Goal: Task Accomplishment & Management: Use online tool/utility

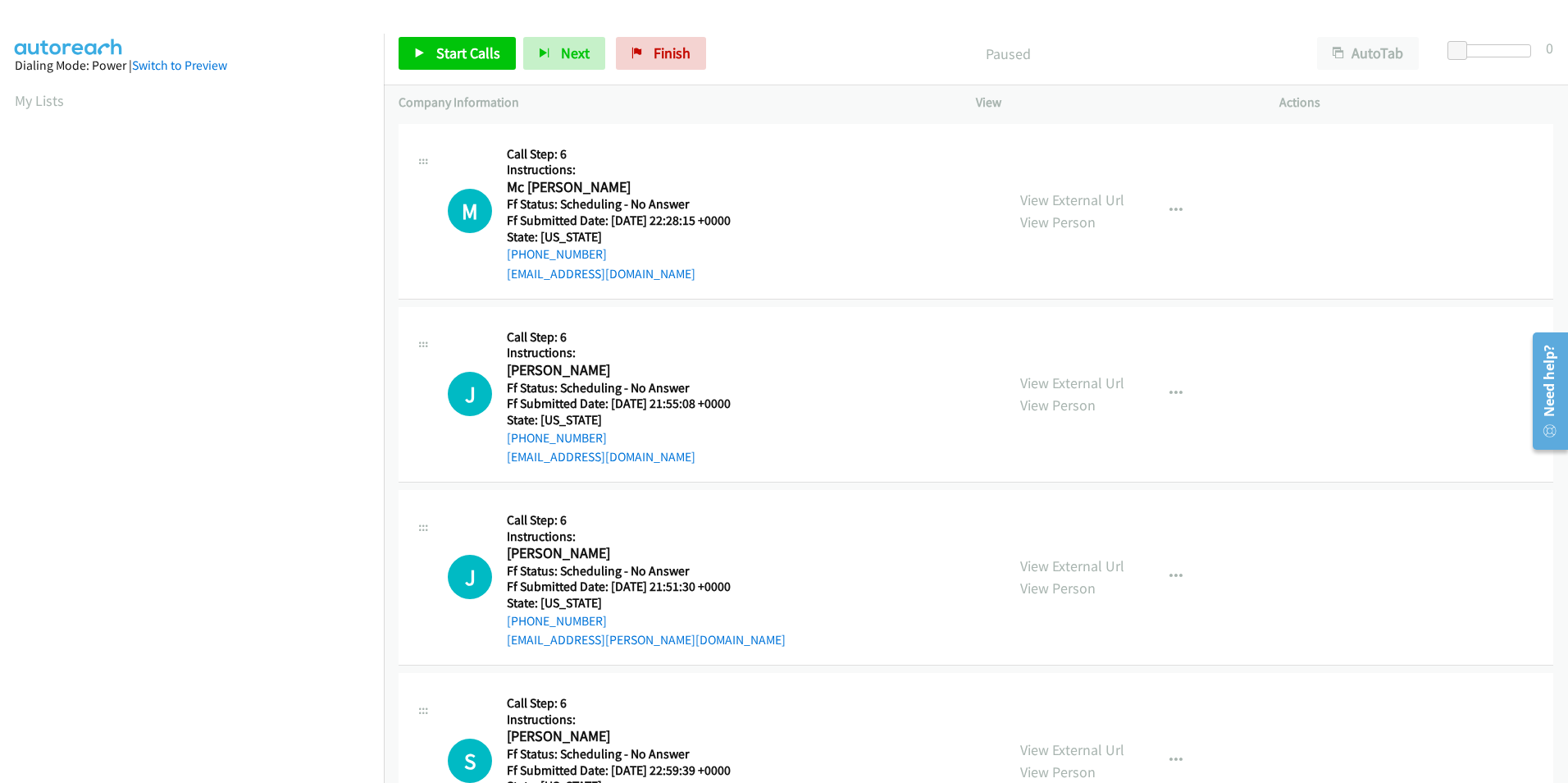
click at [468, 71] on div "Start Calls Pause Next Finish Paused AutoTab AutoTab 0" at bounding box center [976, 54] width 1184 height 63
click at [450, 55] on span "Start Calls" at bounding box center [467, 53] width 64 height 19
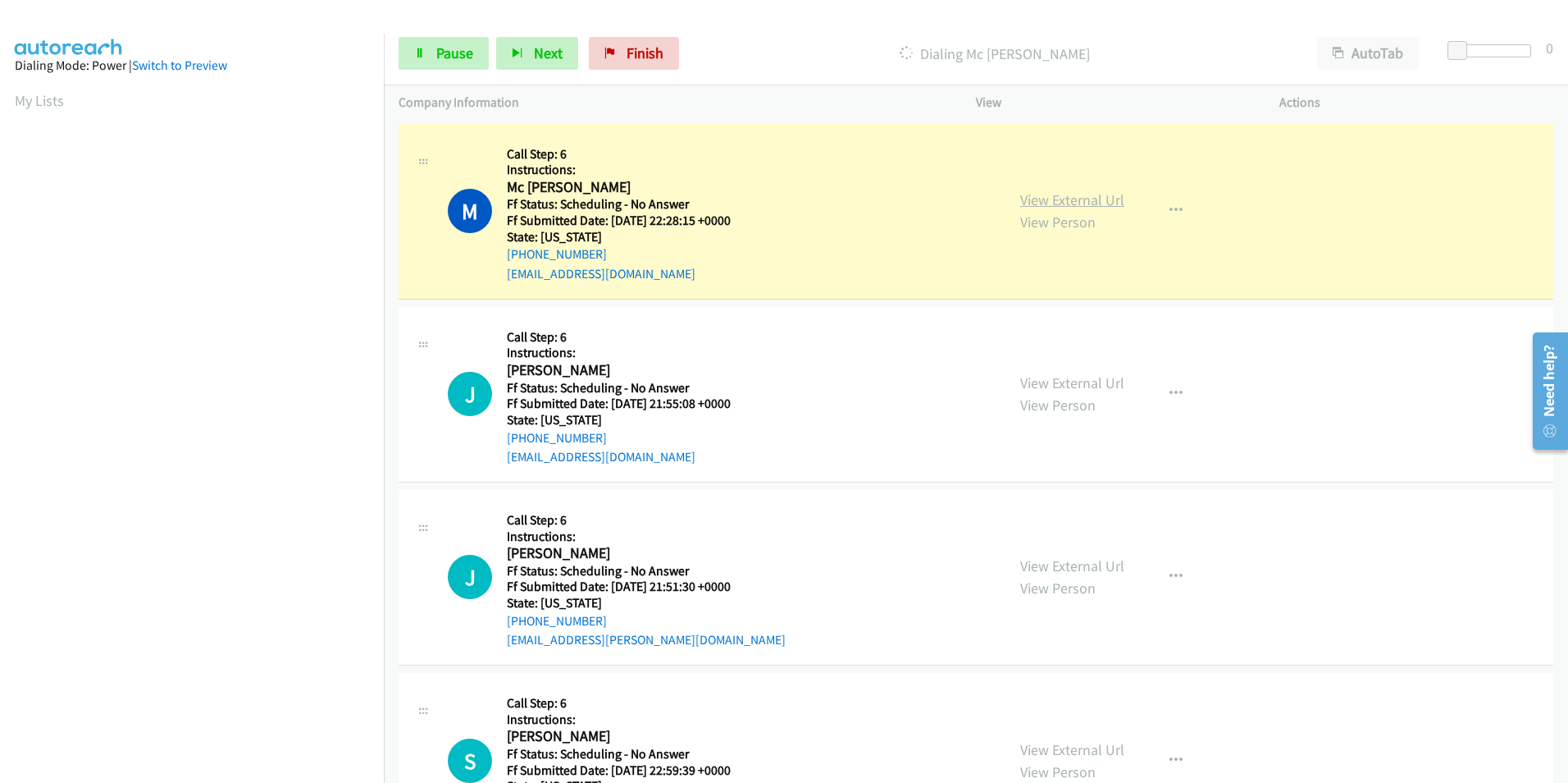
click at [1065, 196] on link "View External Url" at bounding box center [1073, 199] width 104 height 19
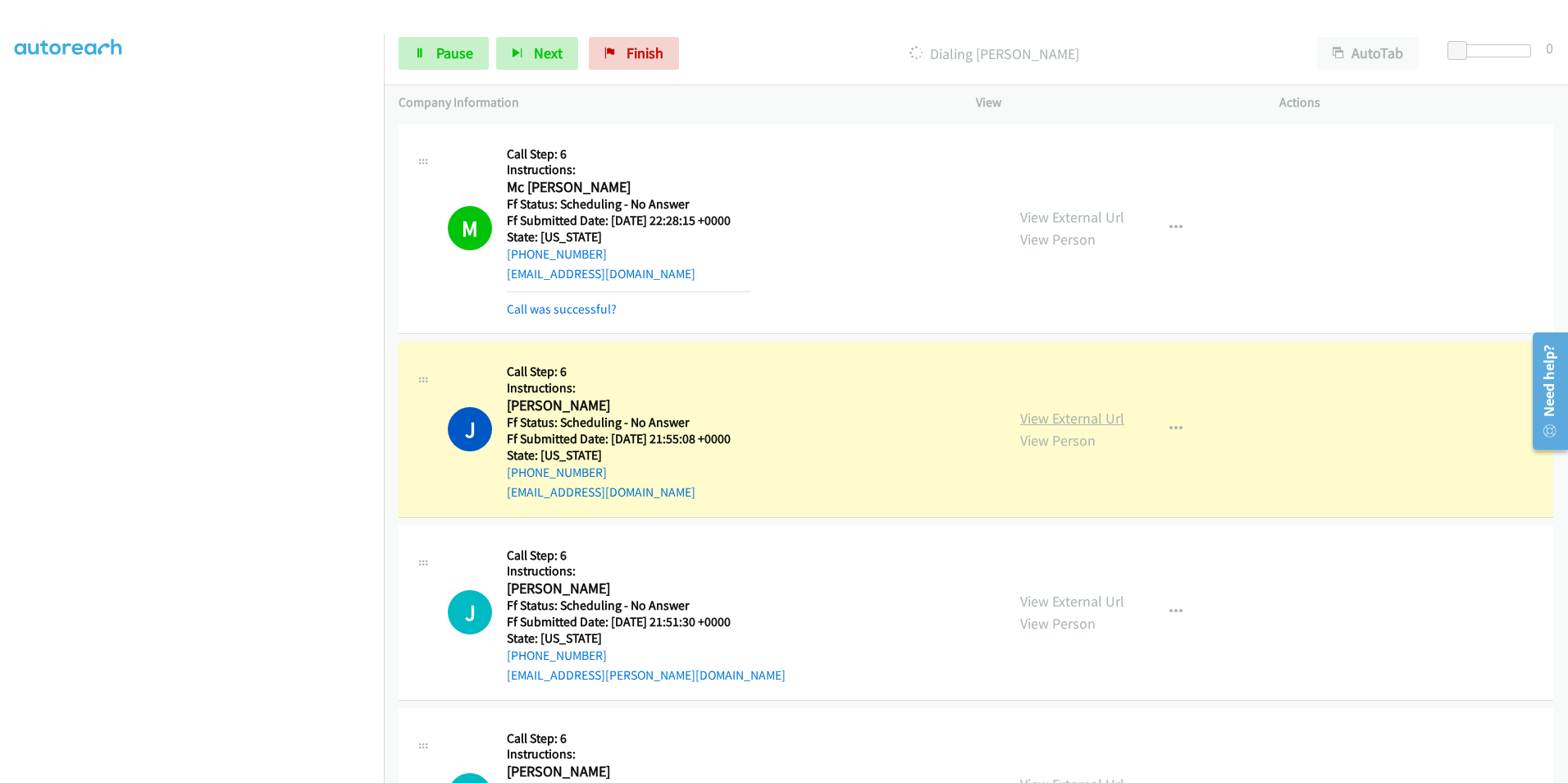
click at [1097, 422] on link "View External Url" at bounding box center [1073, 418] width 104 height 19
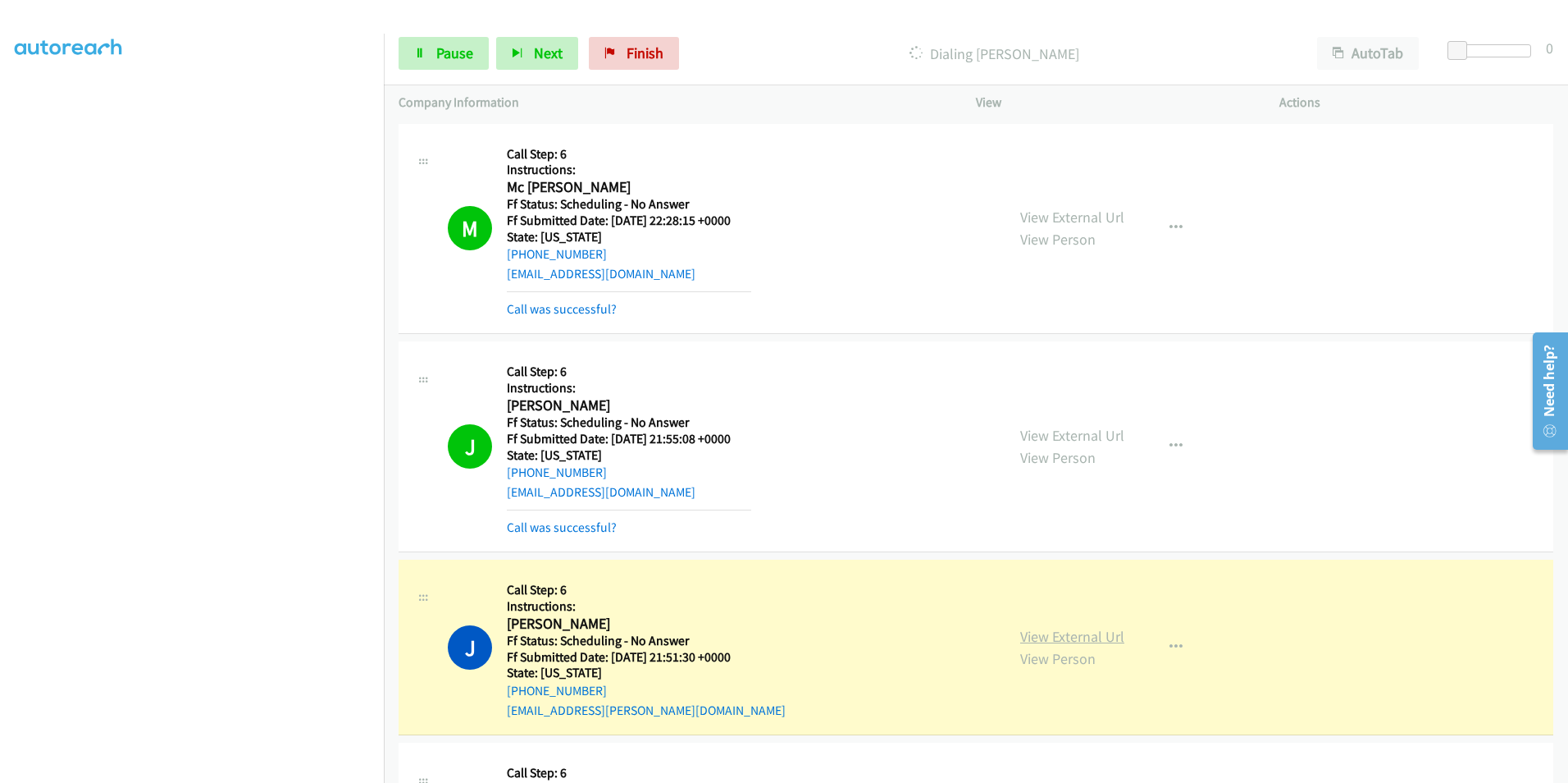
click at [1078, 644] on link "View External Url" at bounding box center [1073, 636] width 104 height 19
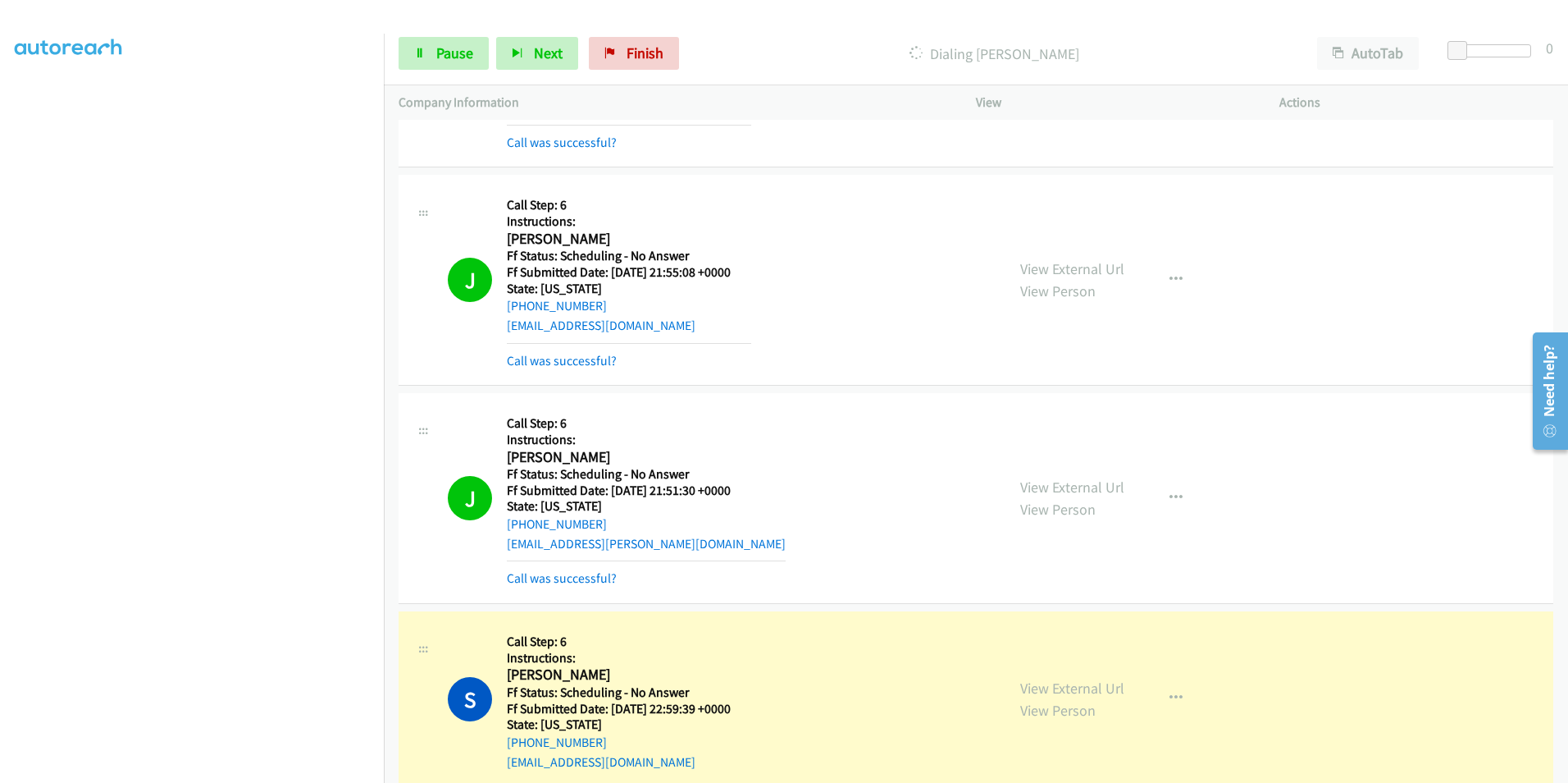
scroll to position [246, 0]
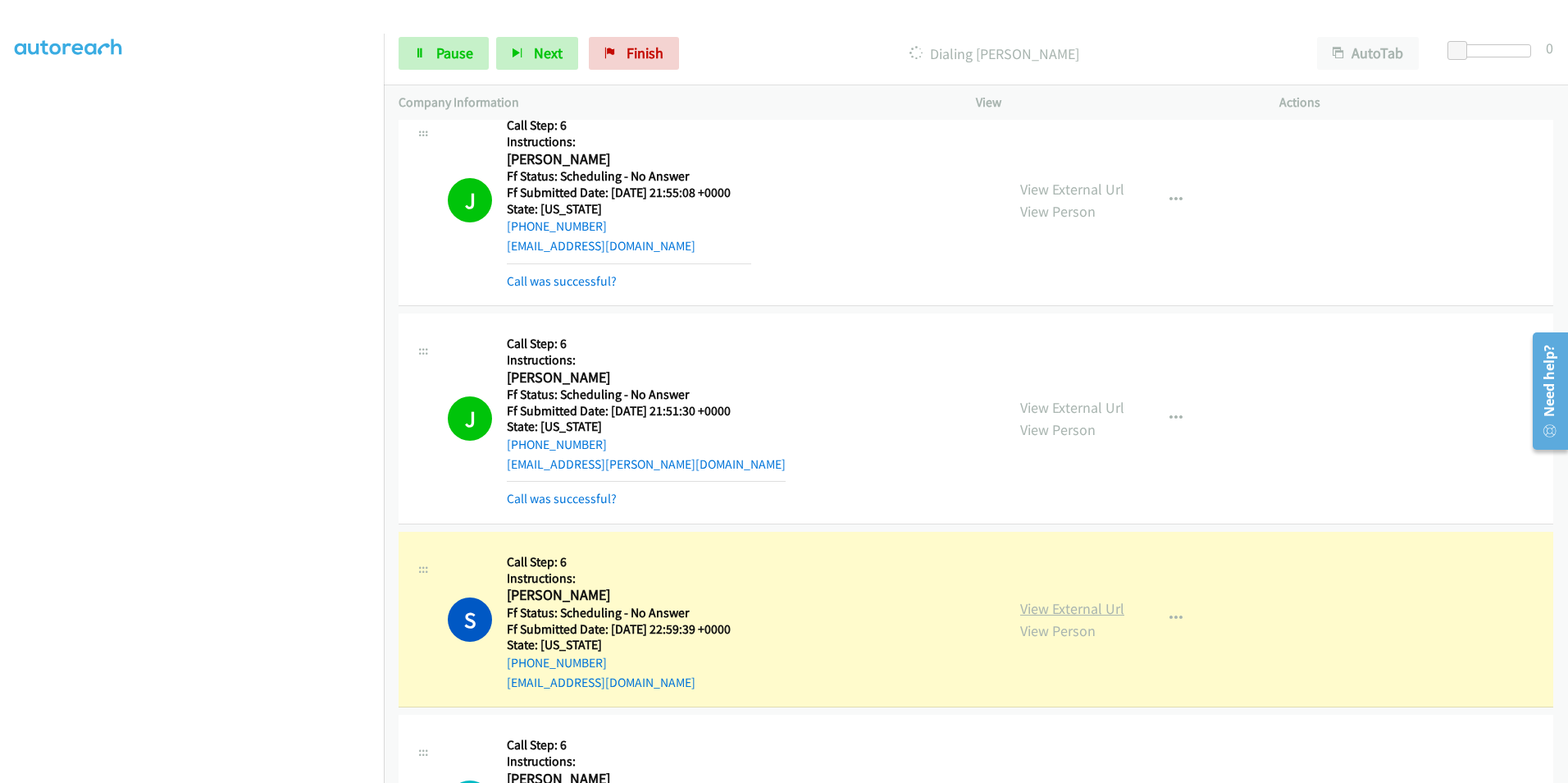
click at [1043, 610] on link "View External Url" at bounding box center [1073, 608] width 104 height 19
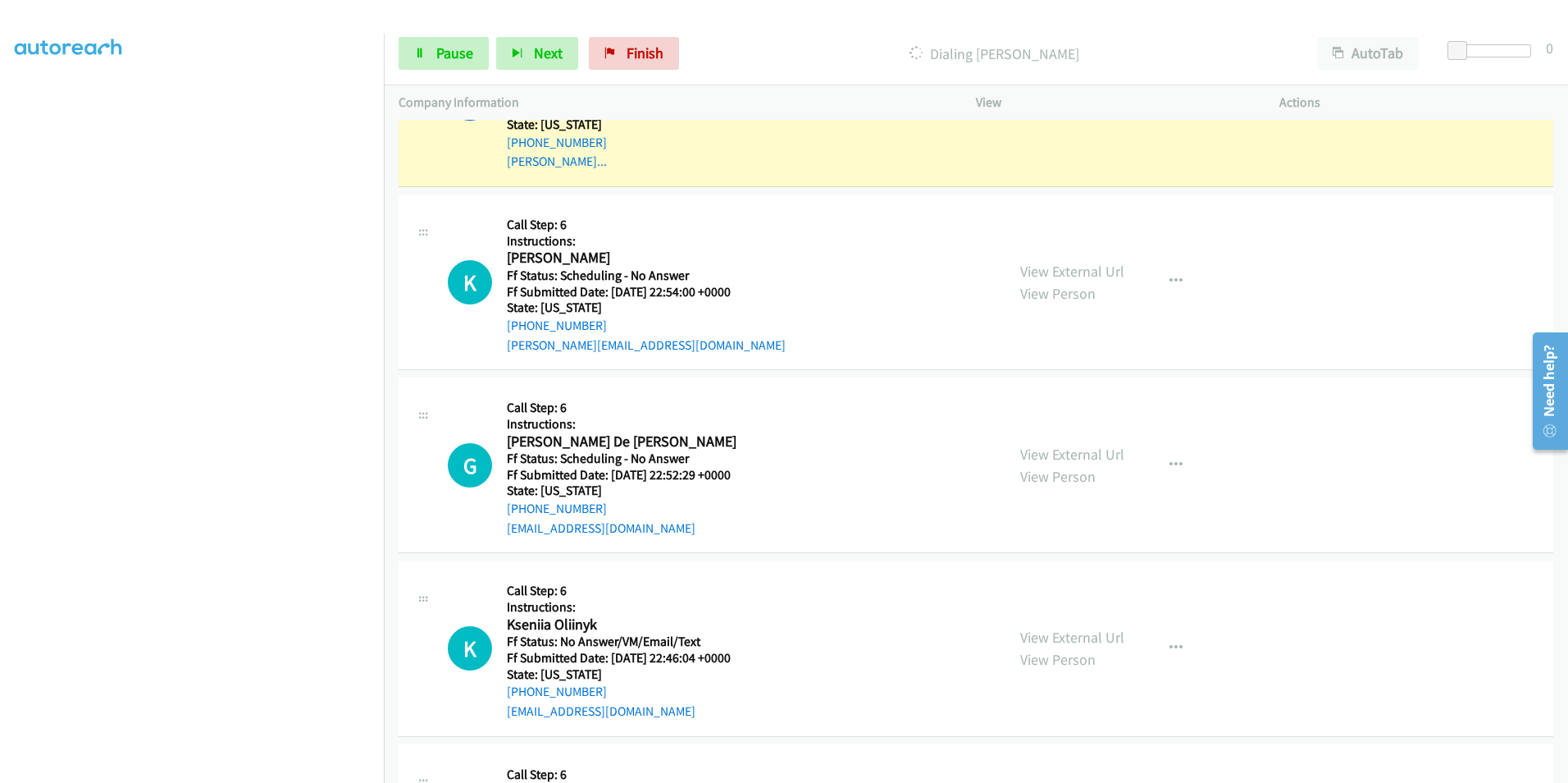
scroll to position [903, 0]
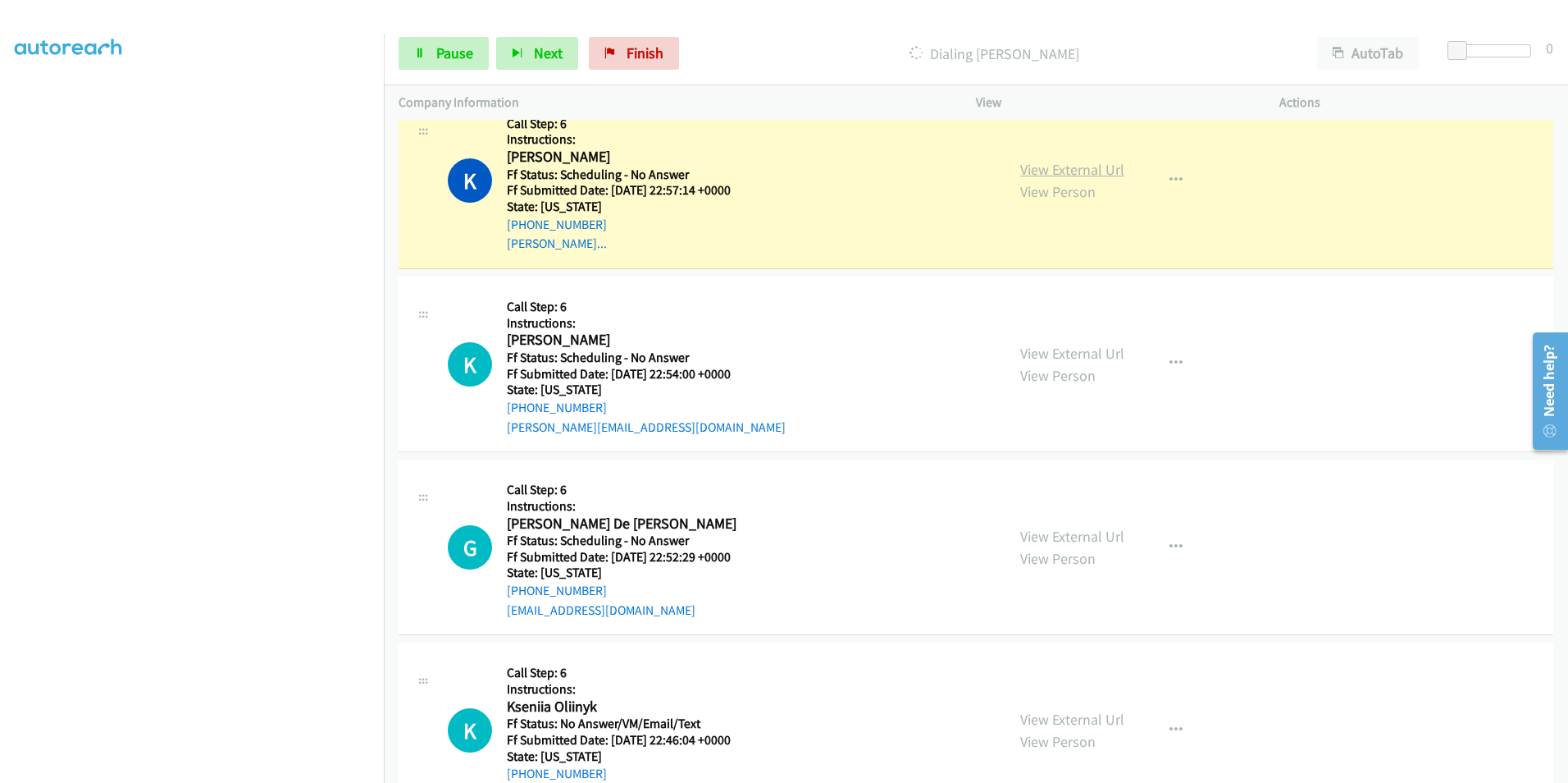
click at [1070, 168] on link "View External Url" at bounding box center [1073, 169] width 104 height 19
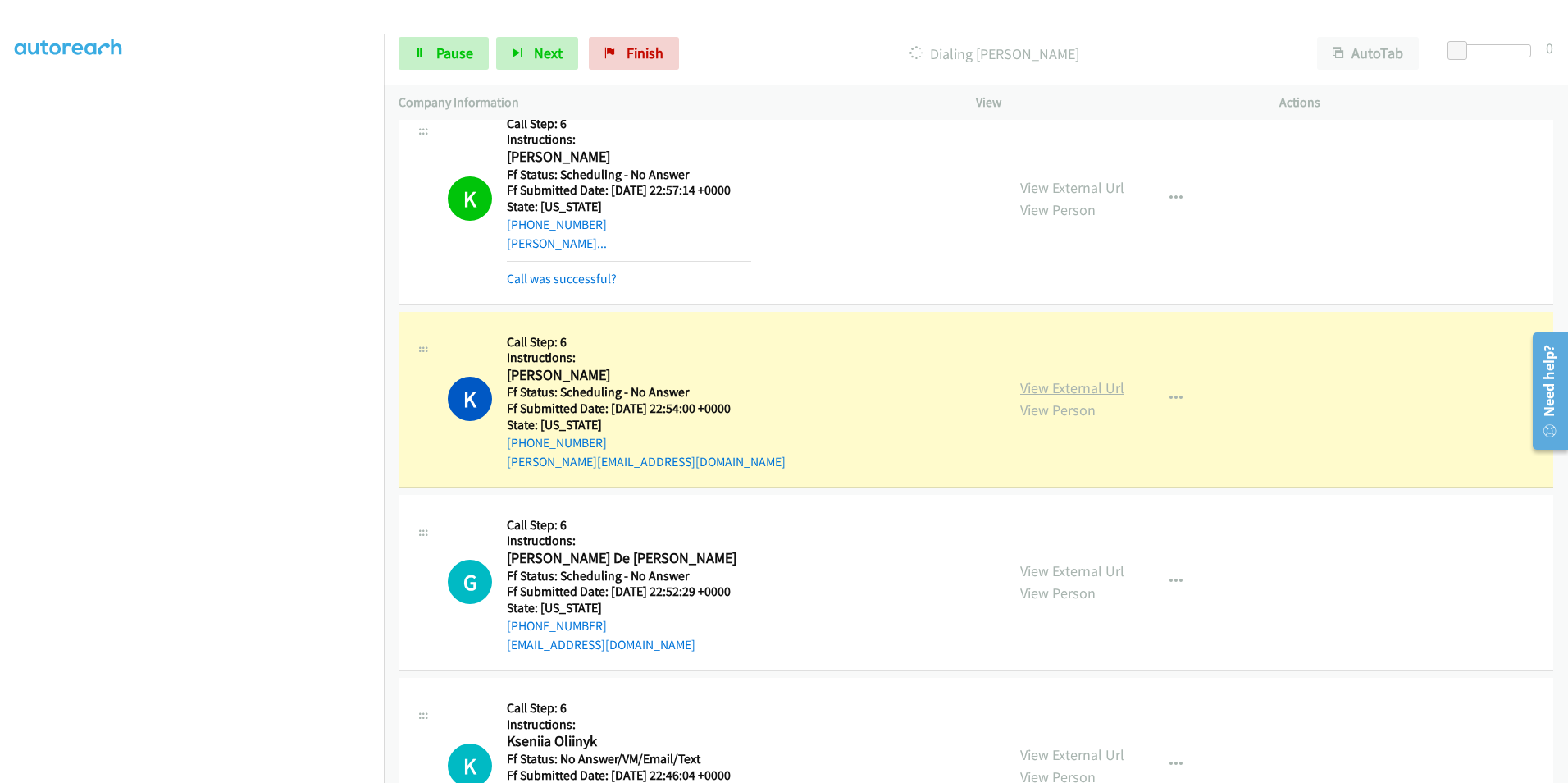
click at [1089, 392] on link "View External Url" at bounding box center [1073, 387] width 104 height 19
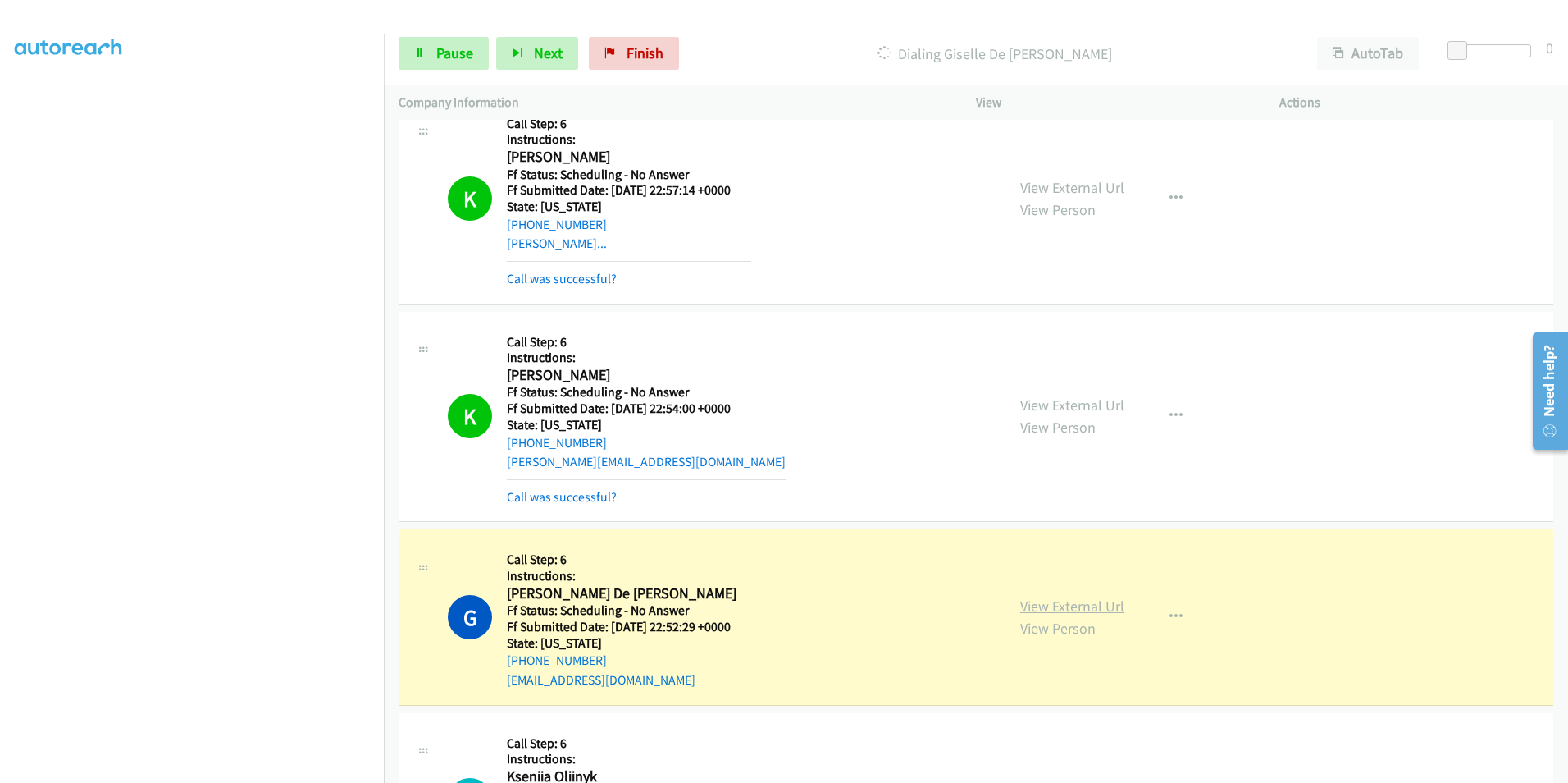
click at [1034, 603] on link "View External Url" at bounding box center [1073, 605] width 104 height 19
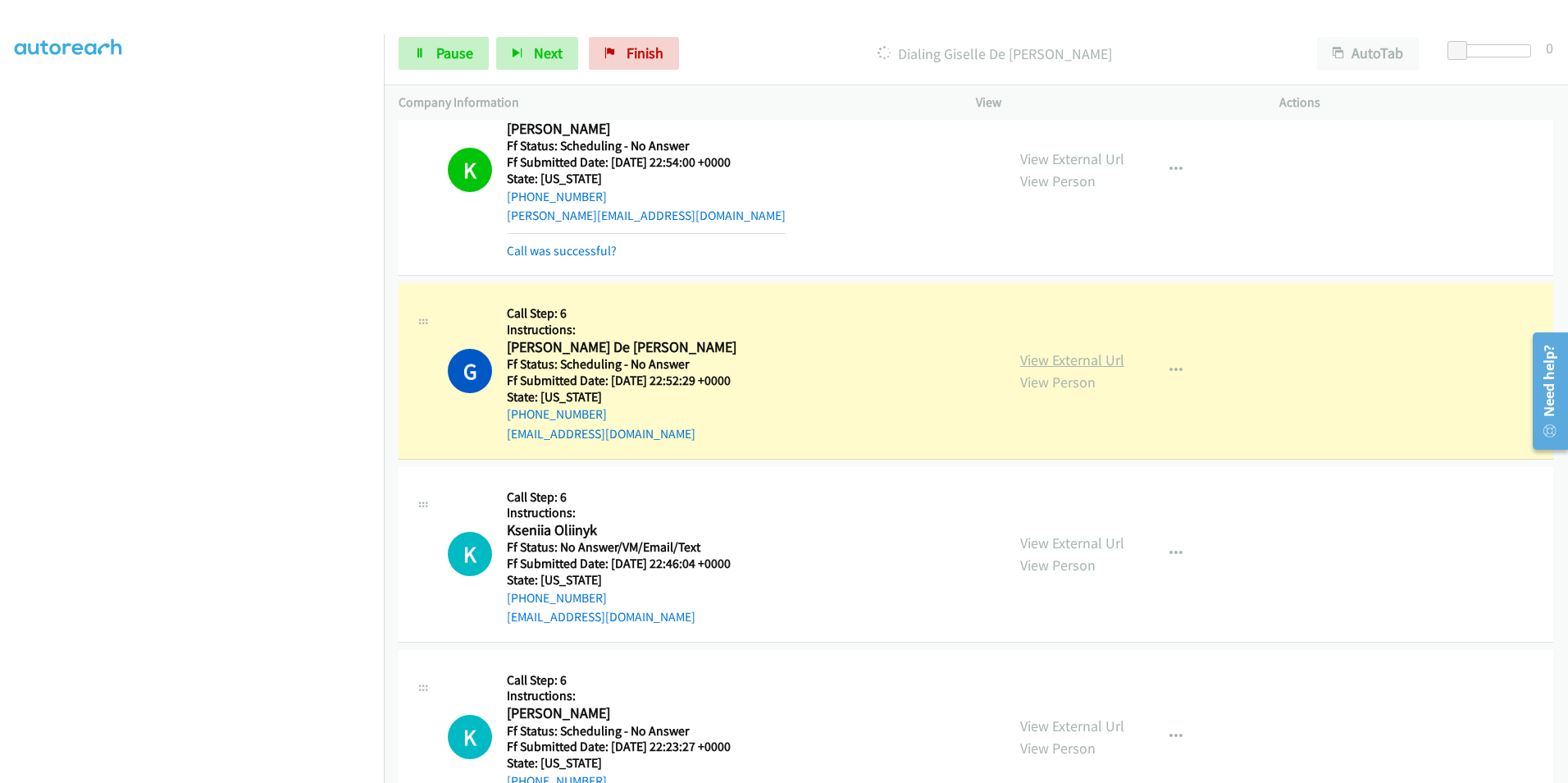
click at [1030, 364] on link "View External Url" at bounding box center [1073, 359] width 104 height 19
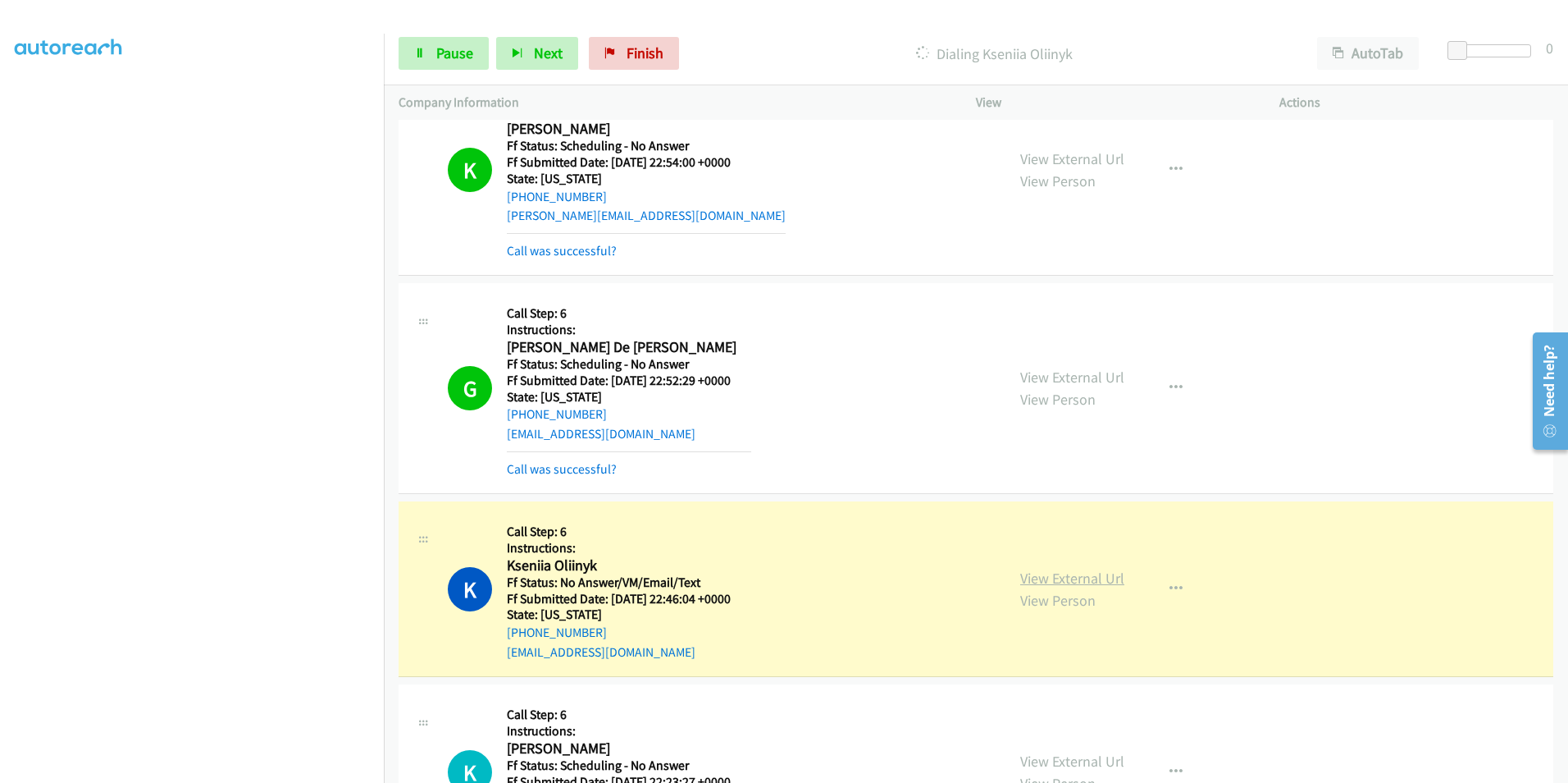
click at [1092, 578] on link "View External Url" at bounding box center [1073, 577] width 104 height 19
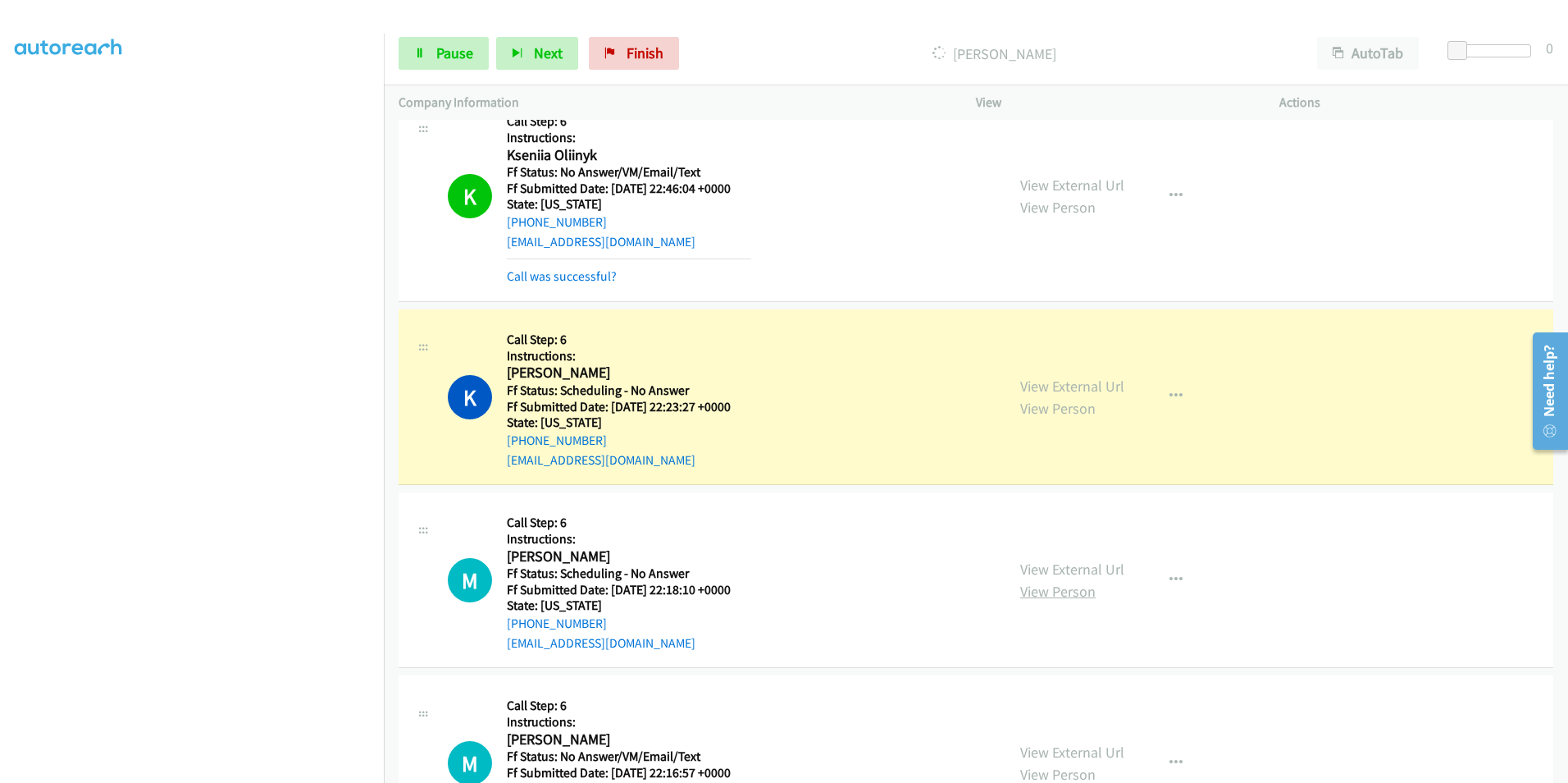
scroll to position [1723, 0]
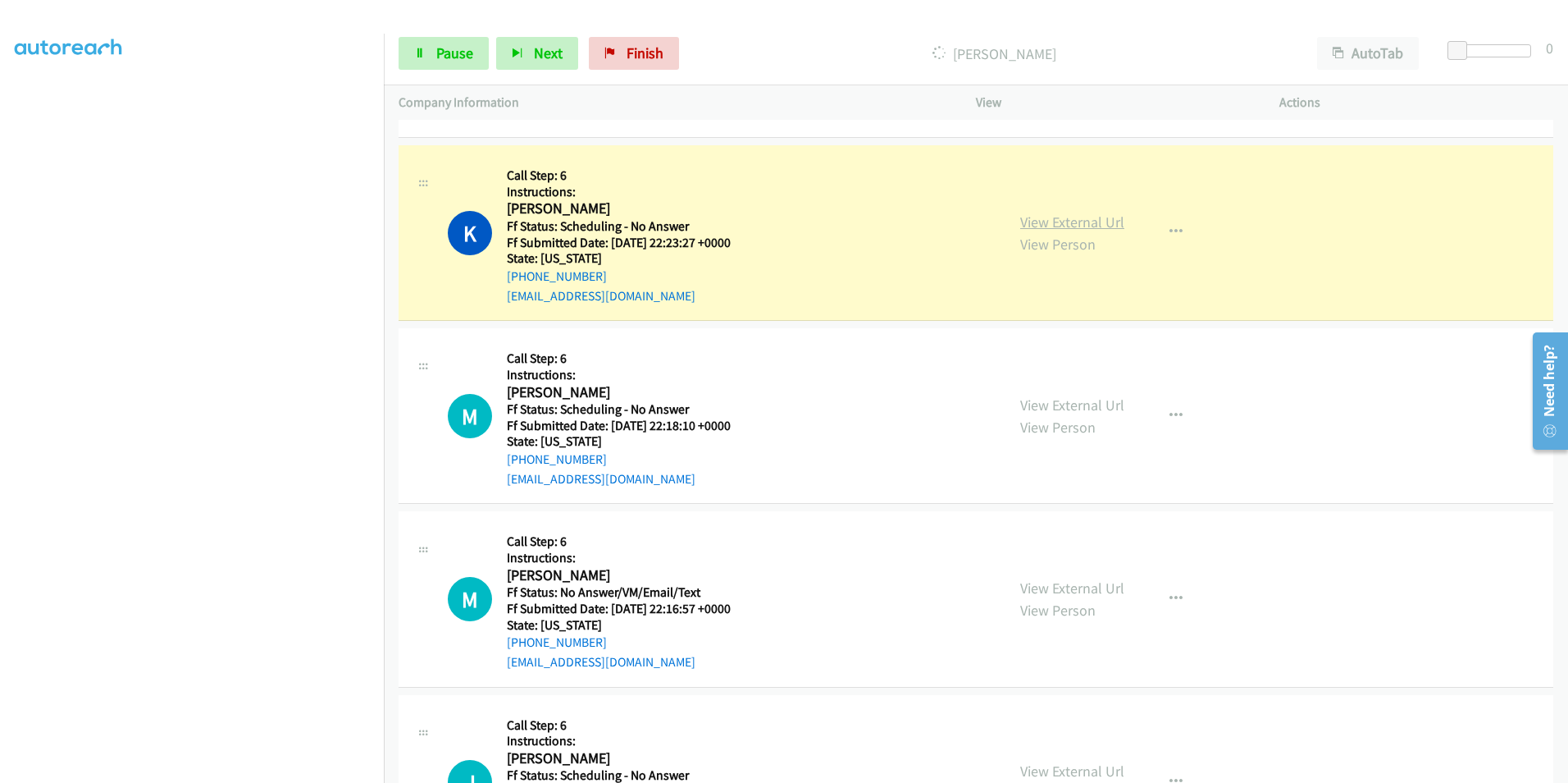
click at [1109, 216] on link "View External Url" at bounding box center [1073, 221] width 104 height 19
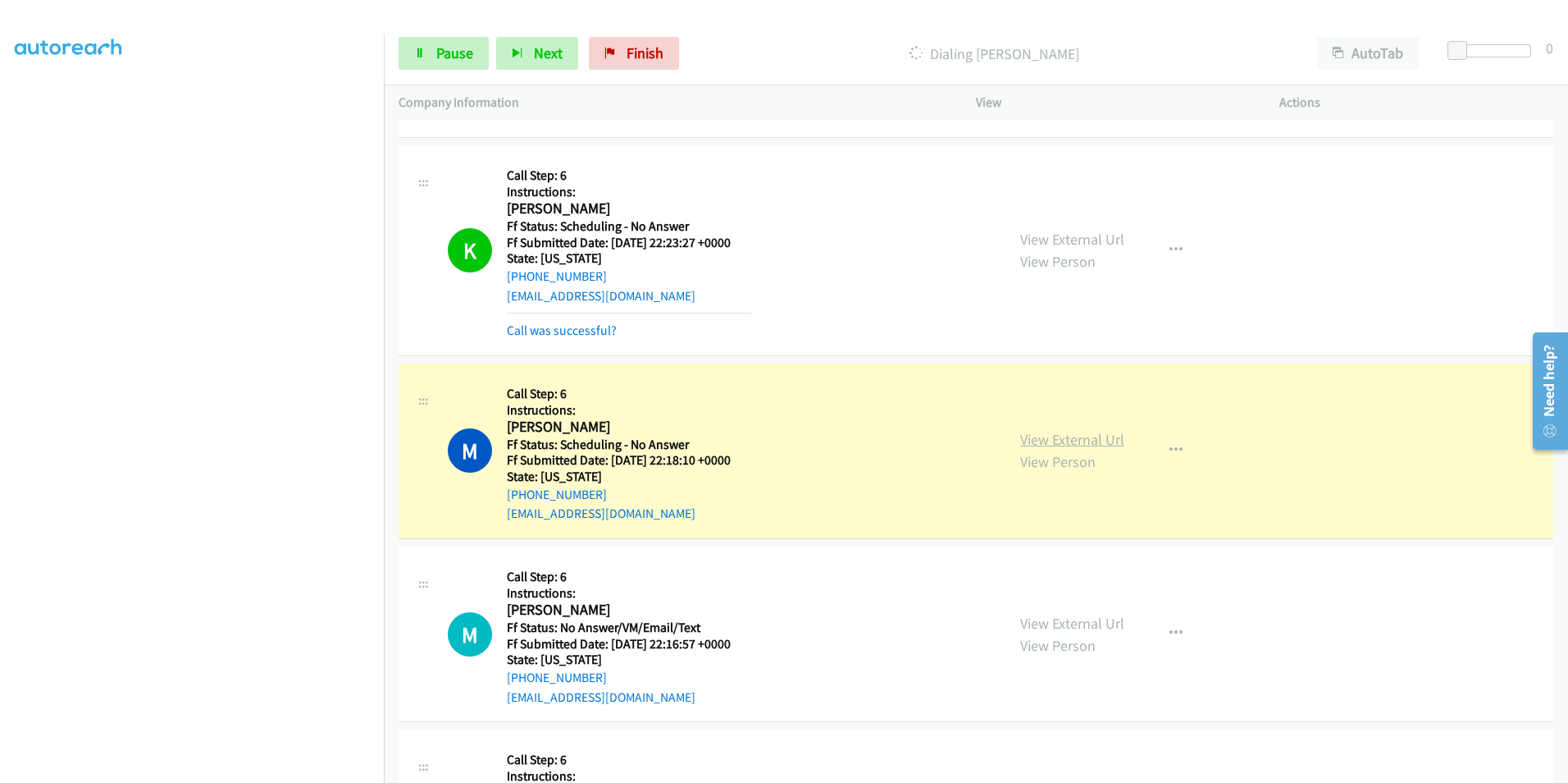
click at [1081, 437] on link "View External Url" at bounding box center [1073, 439] width 104 height 19
click at [1076, 626] on link "View External Url" at bounding box center [1073, 623] width 104 height 19
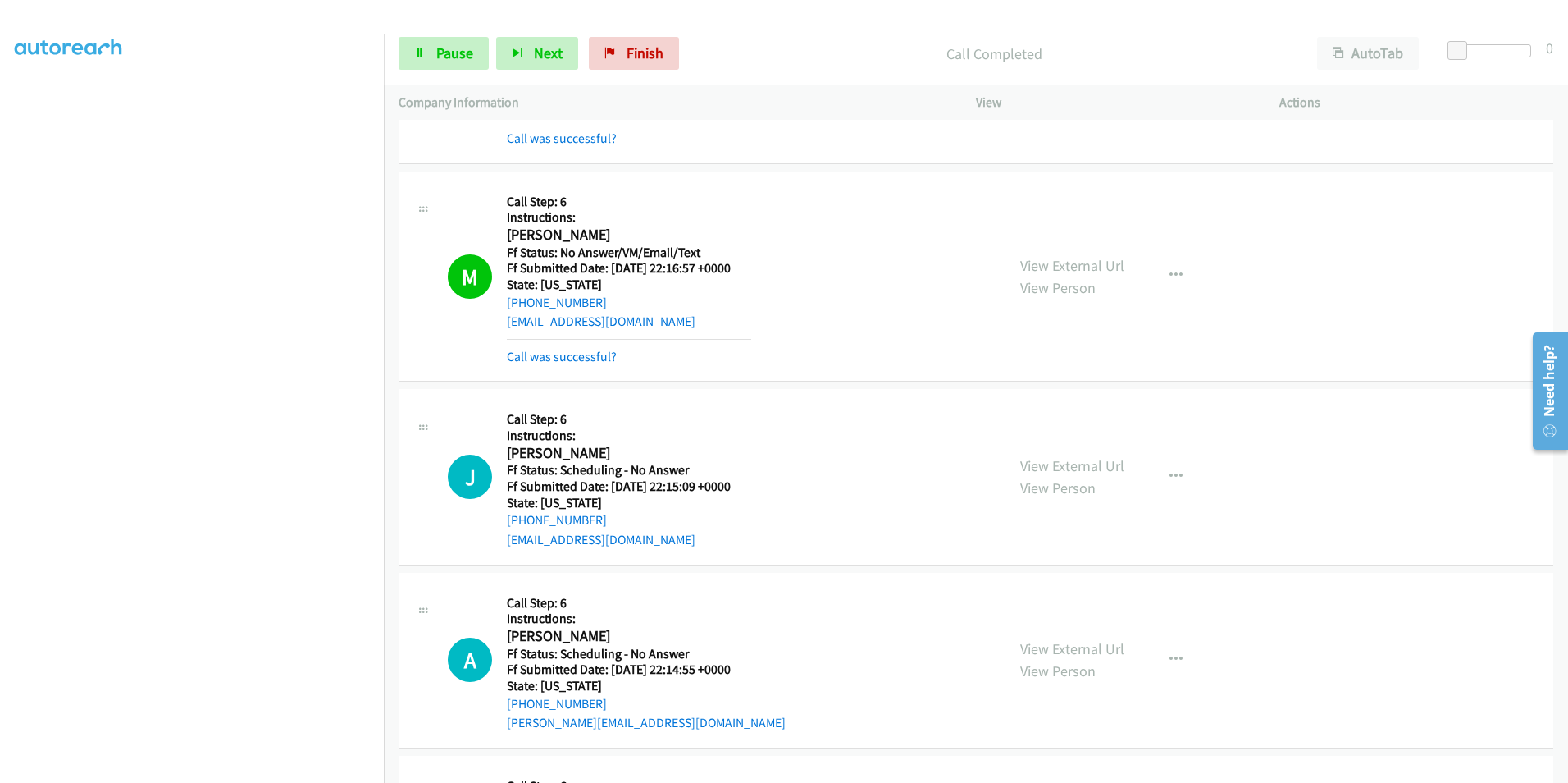
scroll to position [2380, 0]
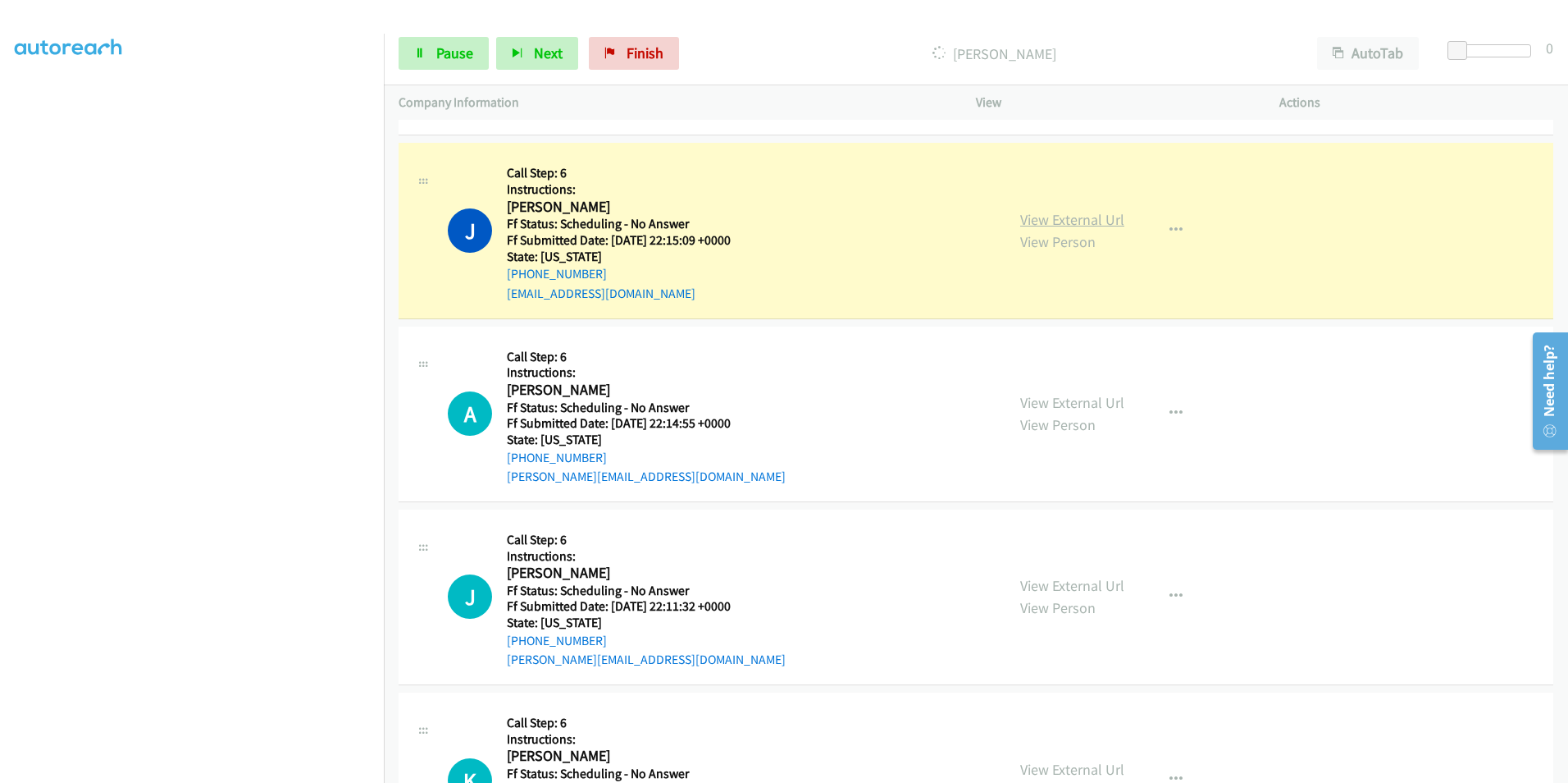
click at [1051, 215] on link "View External Url" at bounding box center [1073, 219] width 104 height 19
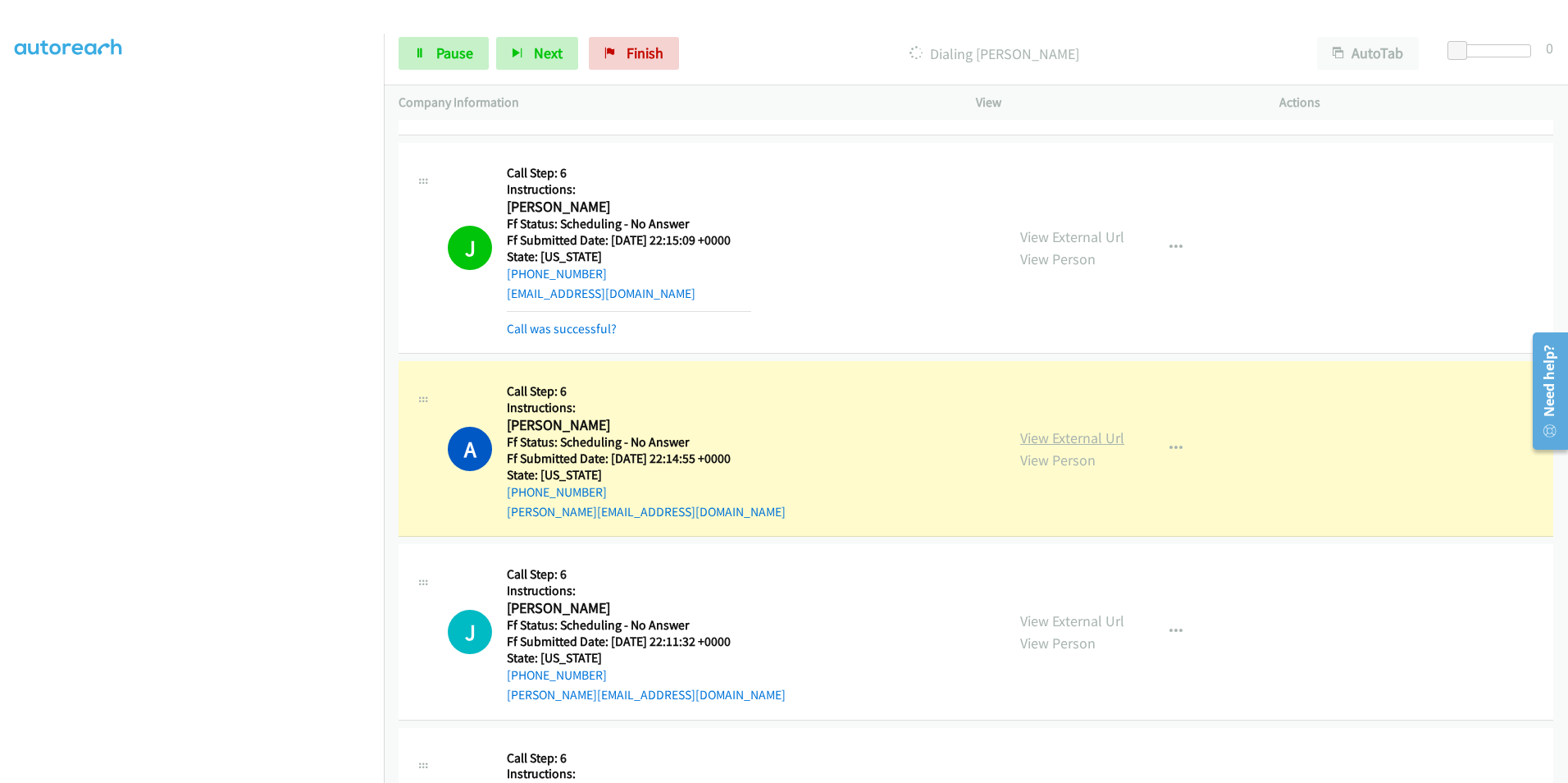
click at [1026, 436] on link "View External Url" at bounding box center [1073, 438] width 104 height 19
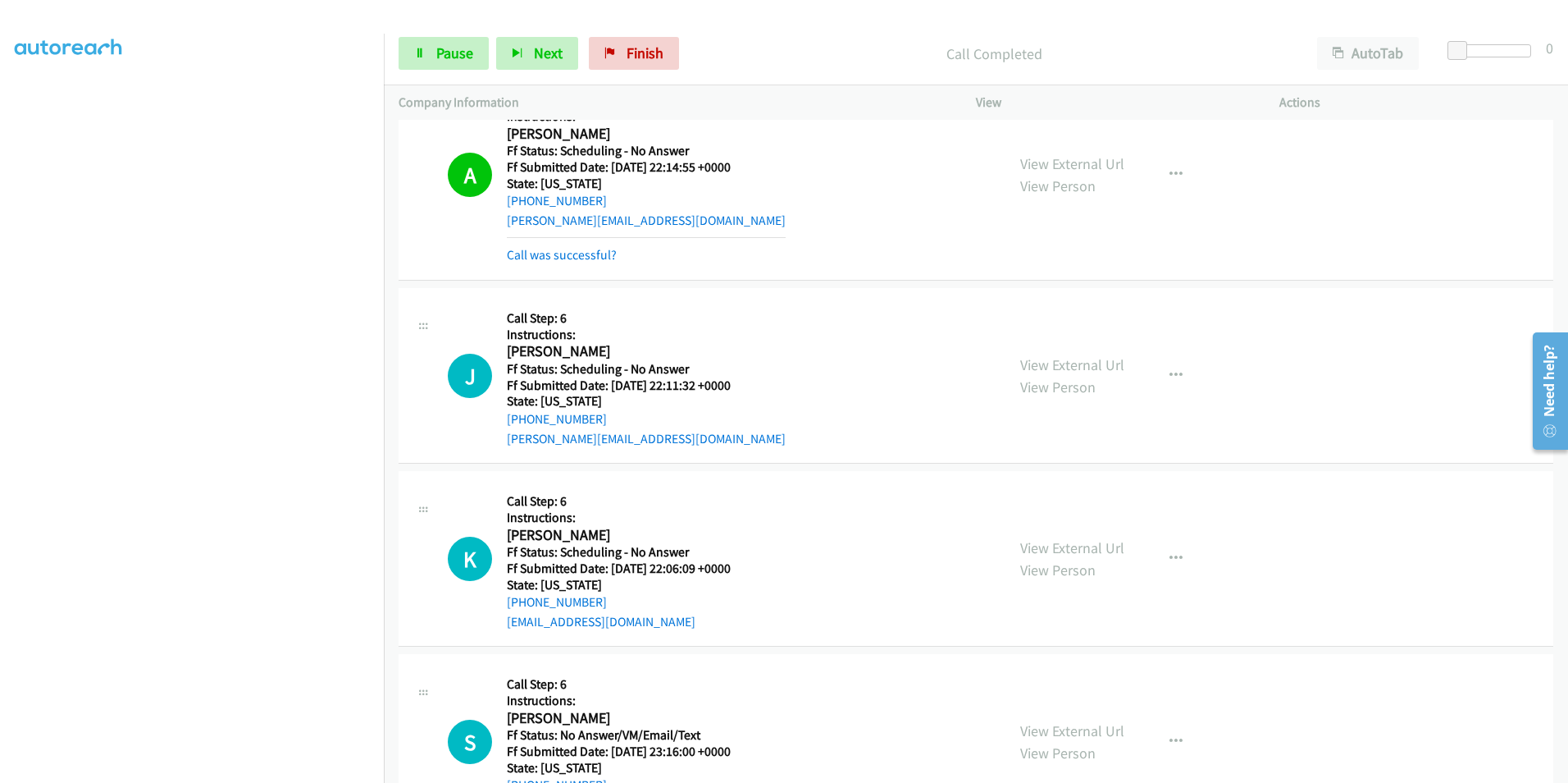
scroll to position [2707, 0]
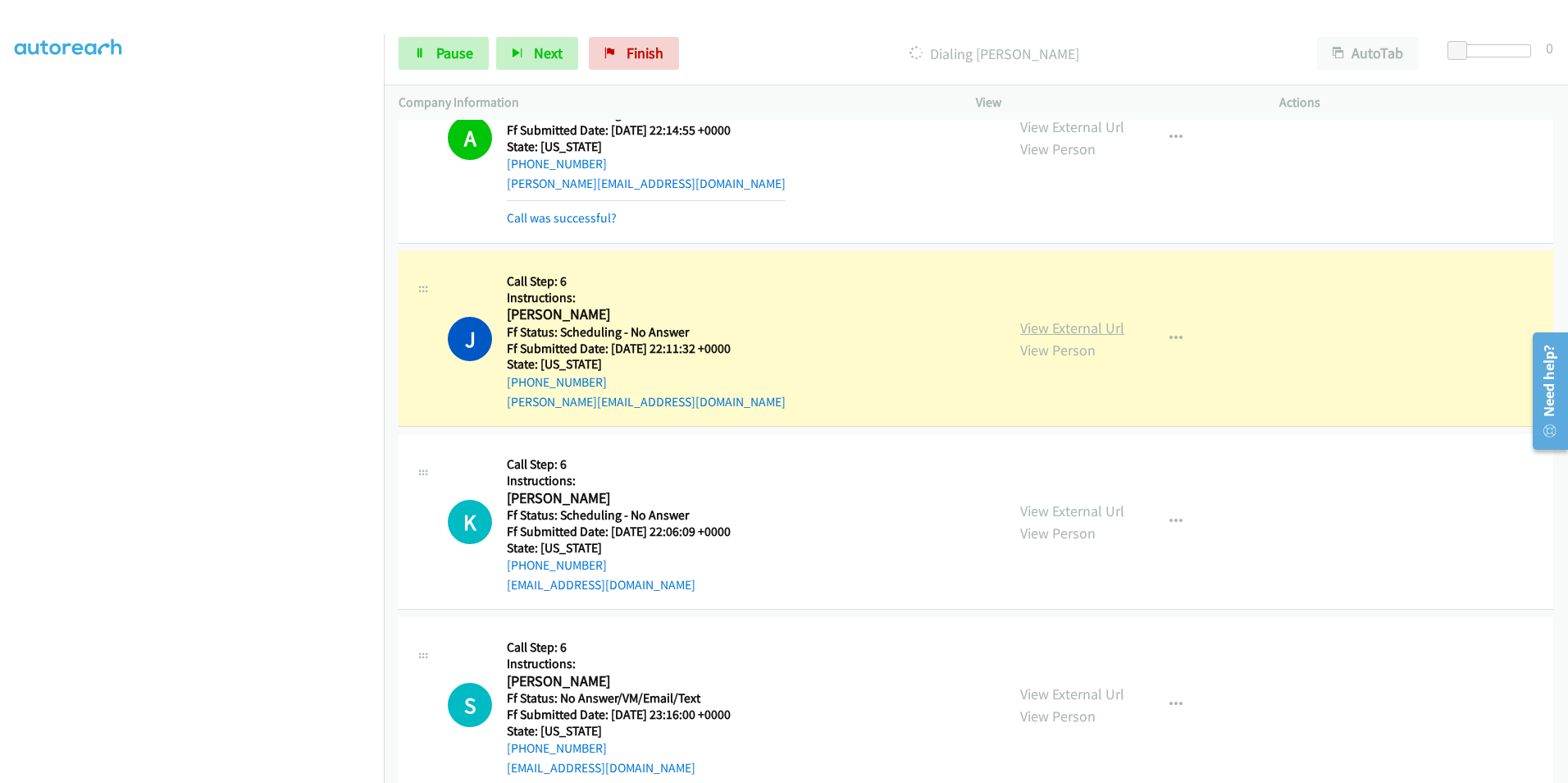
click at [1051, 330] on link "View External Url" at bounding box center [1073, 327] width 104 height 19
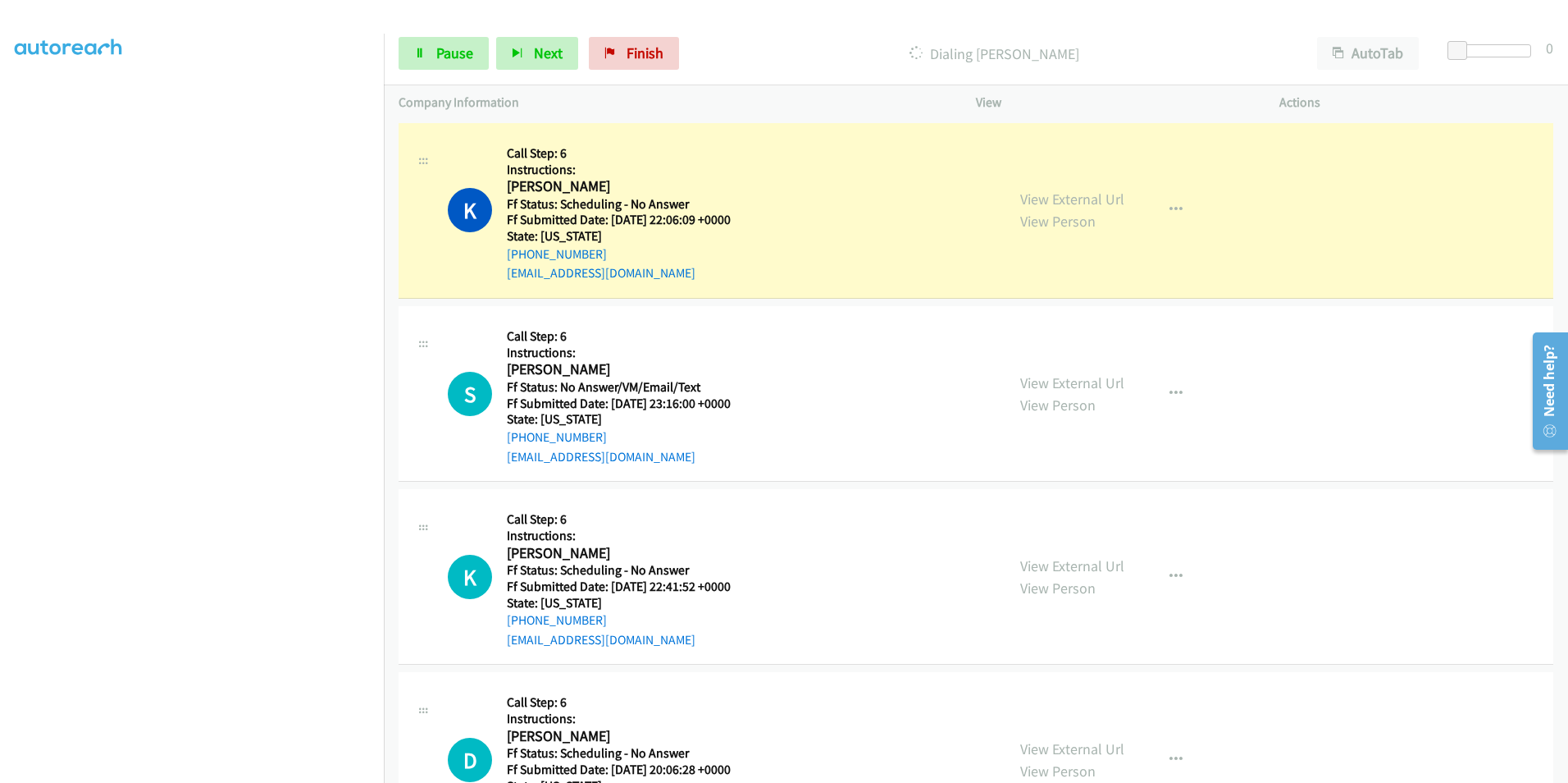
scroll to position [3036, 0]
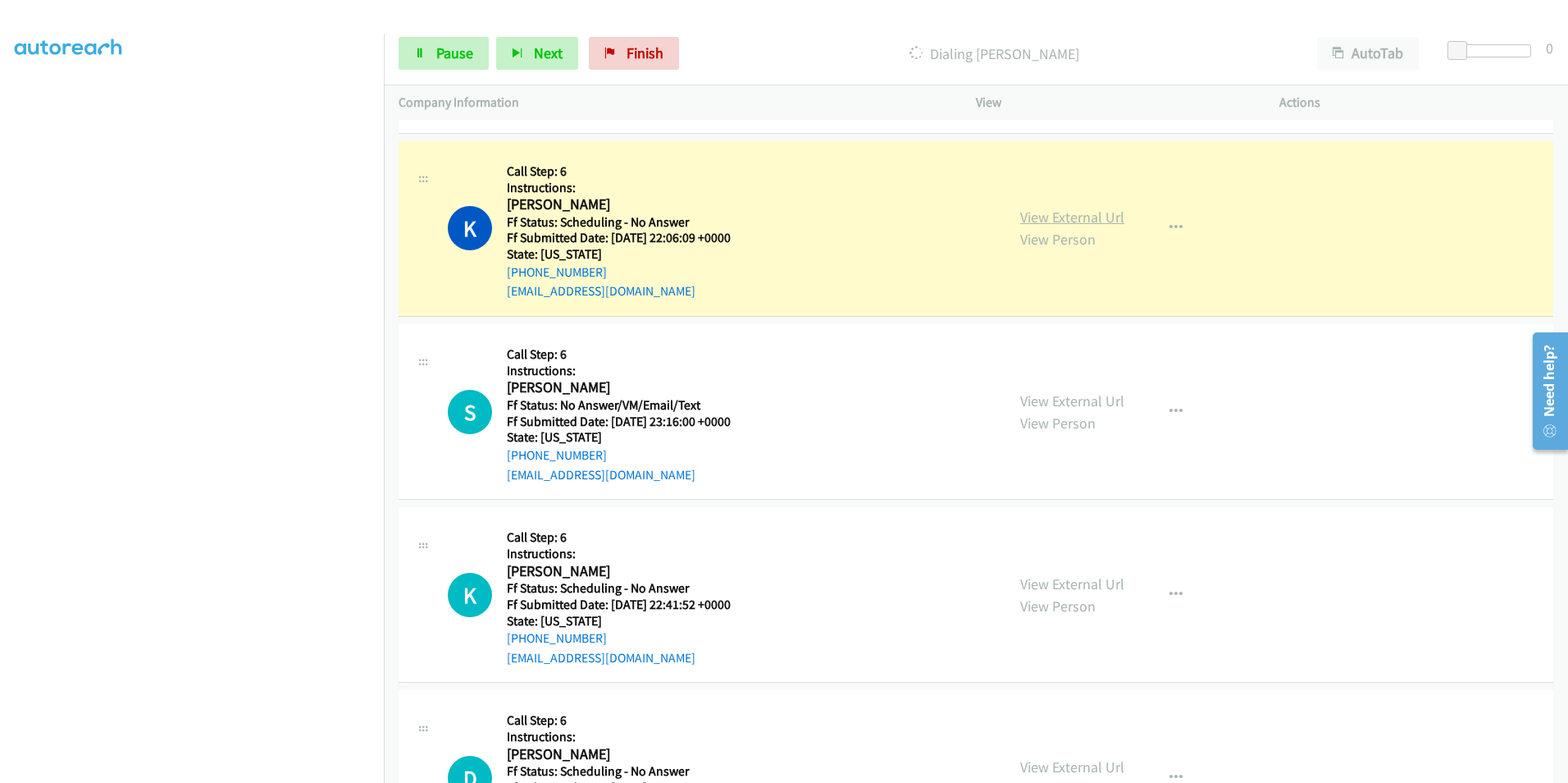
click at [1080, 214] on link "View External Url" at bounding box center [1073, 216] width 104 height 19
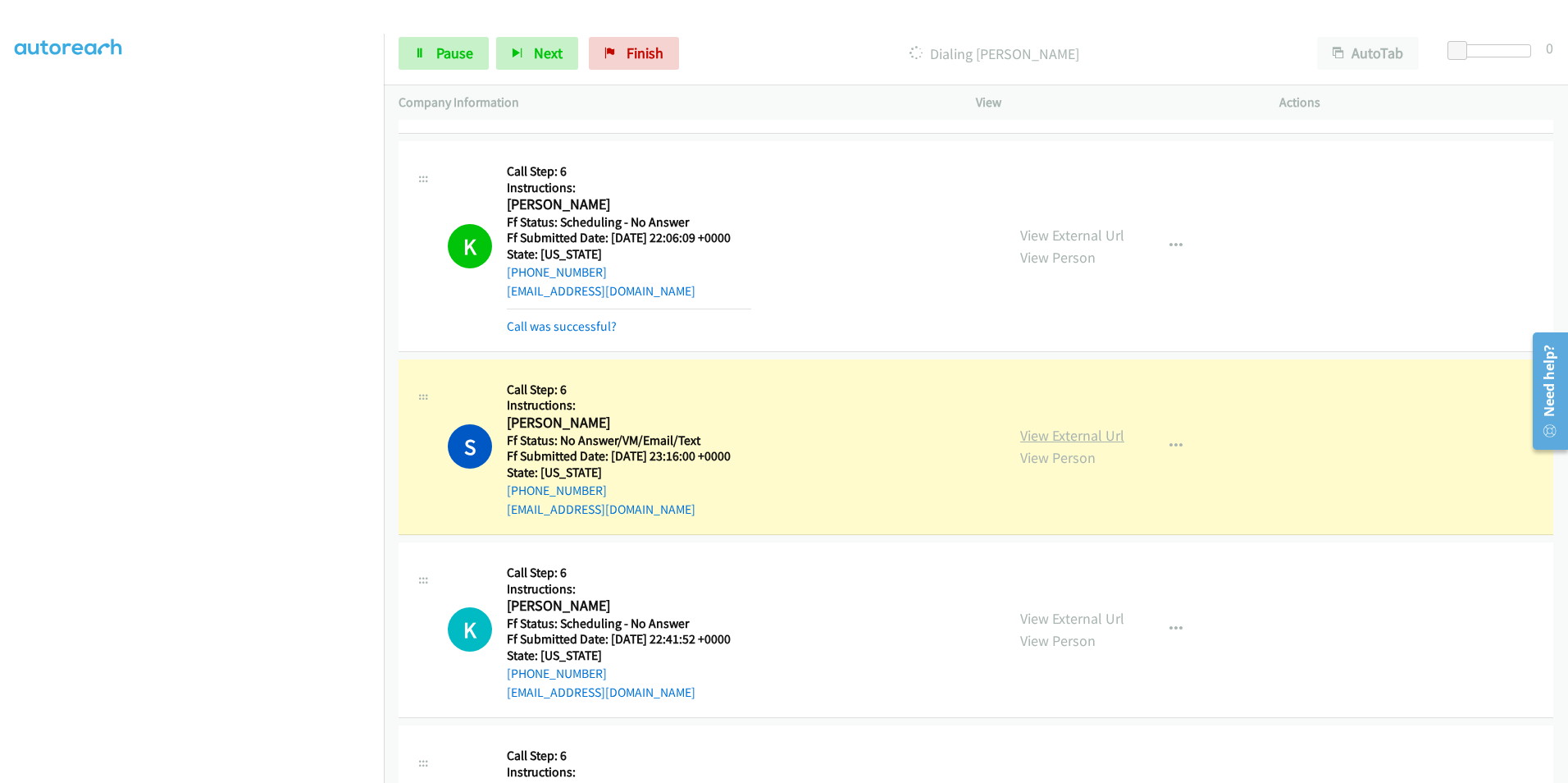
click at [1063, 438] on link "View External Url" at bounding box center [1073, 435] width 104 height 19
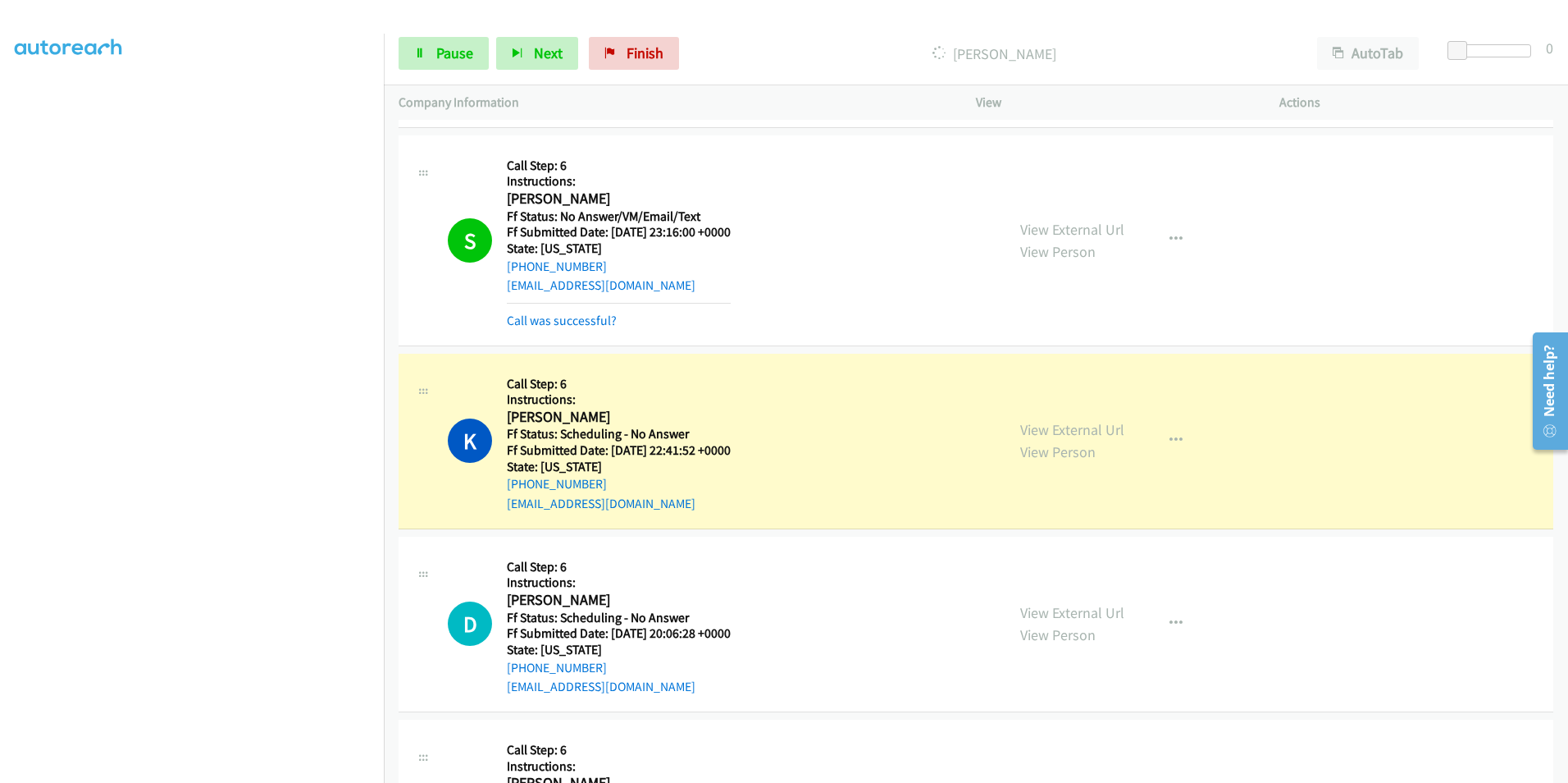
scroll to position [3282, 0]
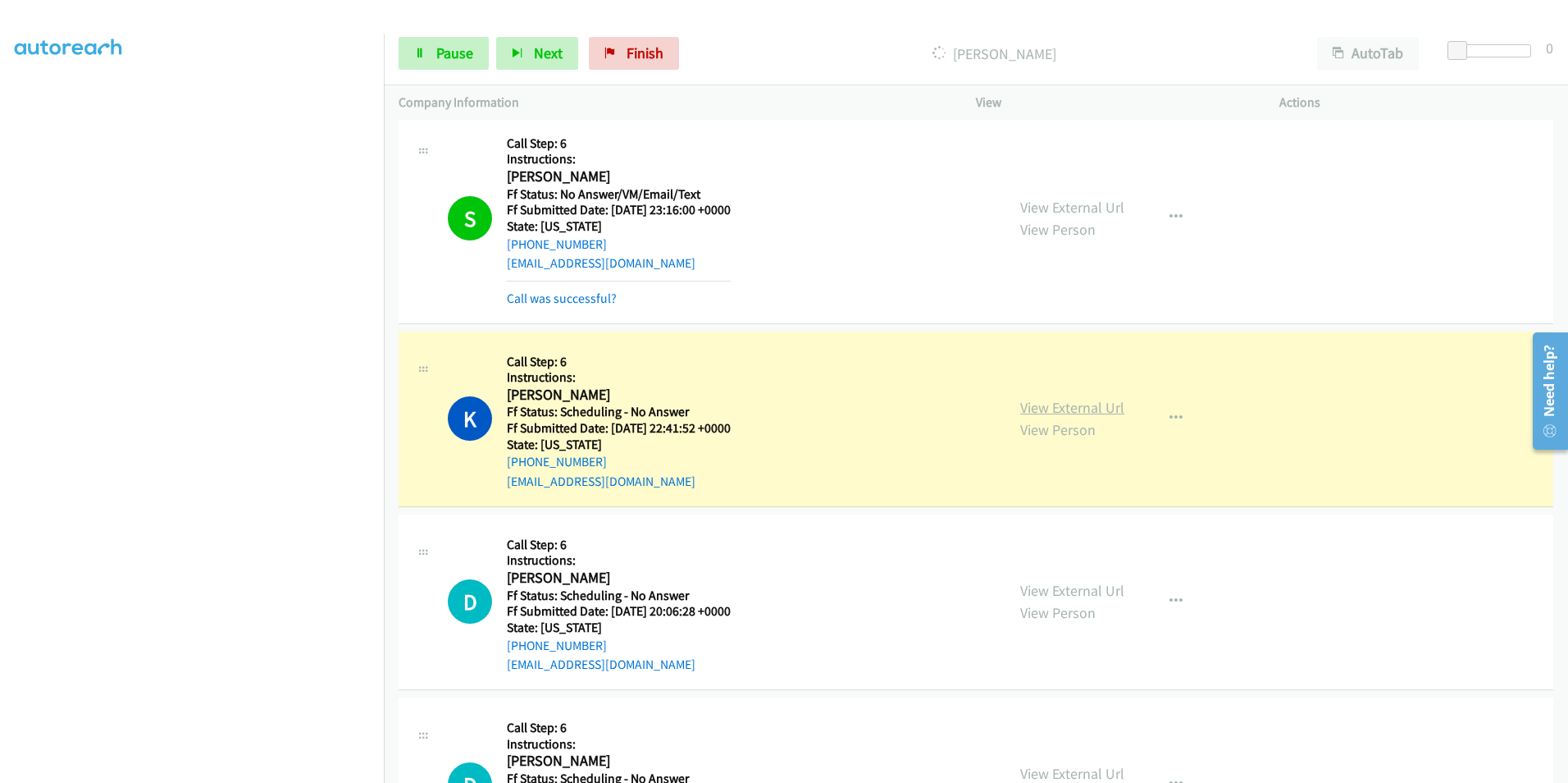
click at [1059, 412] on link "View External Url" at bounding box center [1073, 407] width 104 height 19
click at [448, 47] on span "Pause" at bounding box center [454, 53] width 37 height 19
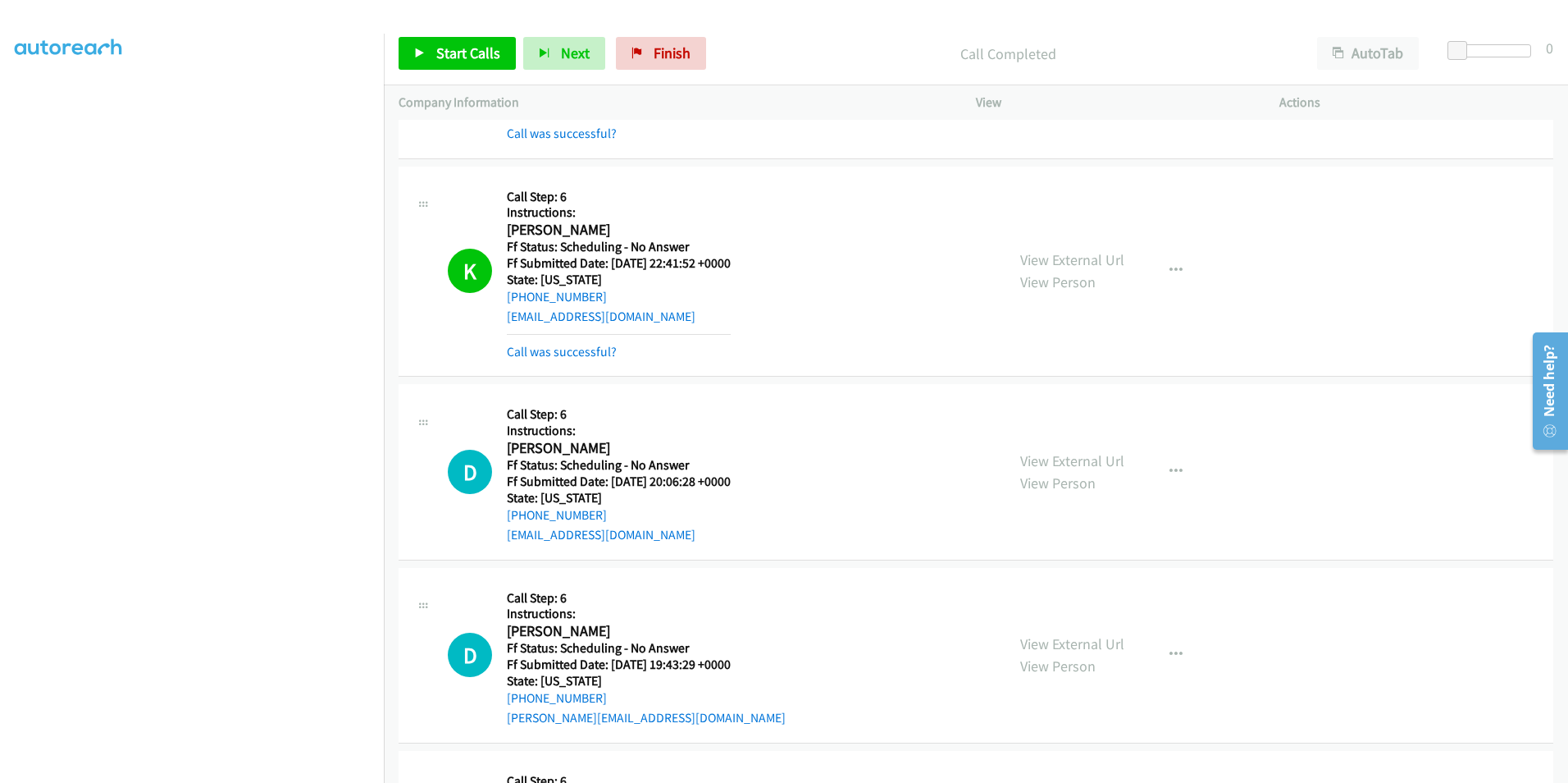
scroll to position [3446, 0]
click at [465, 50] on span "Start Calls" at bounding box center [467, 53] width 64 height 19
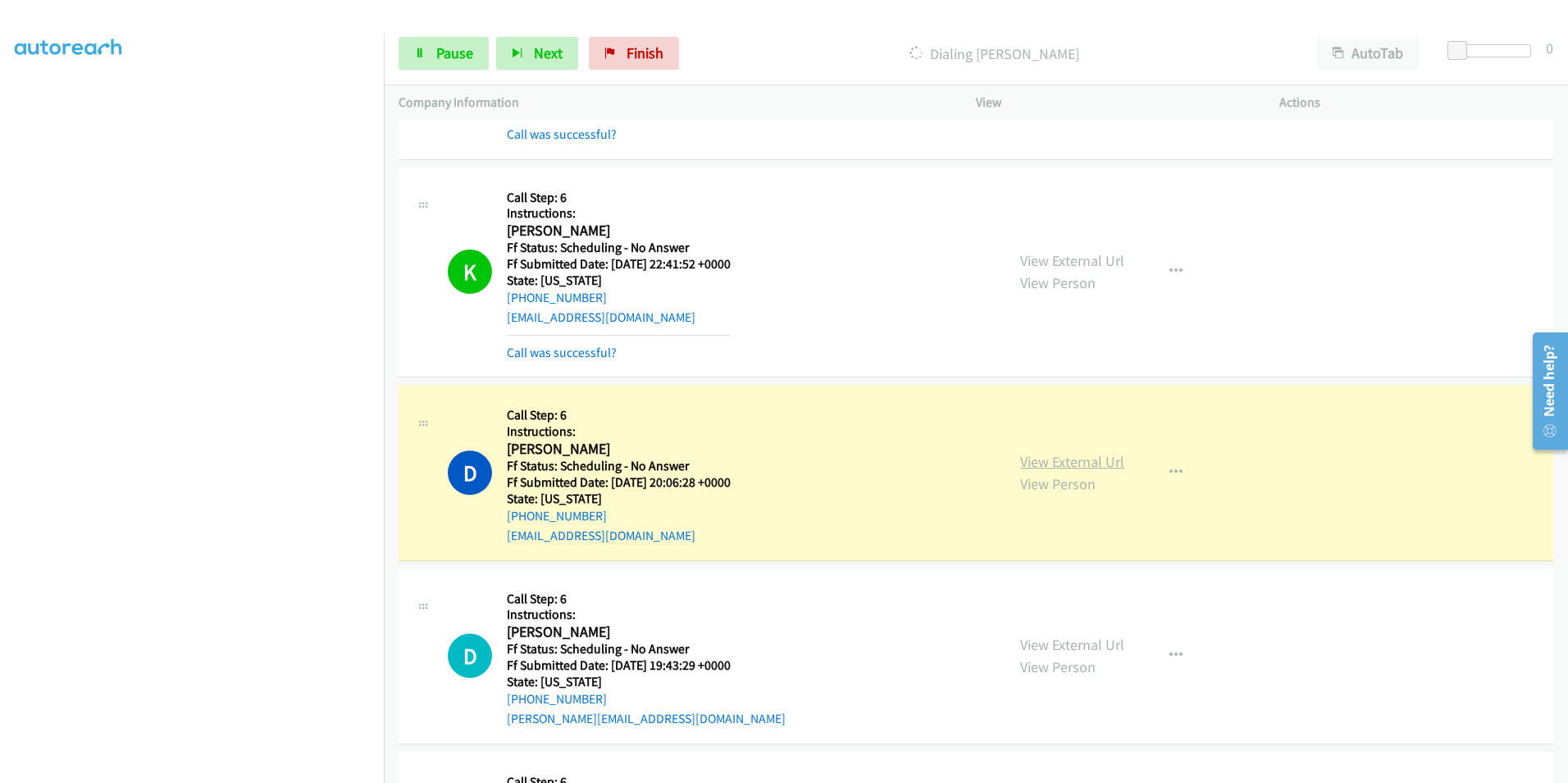
click at [1082, 465] on link "View External Url" at bounding box center [1073, 461] width 104 height 19
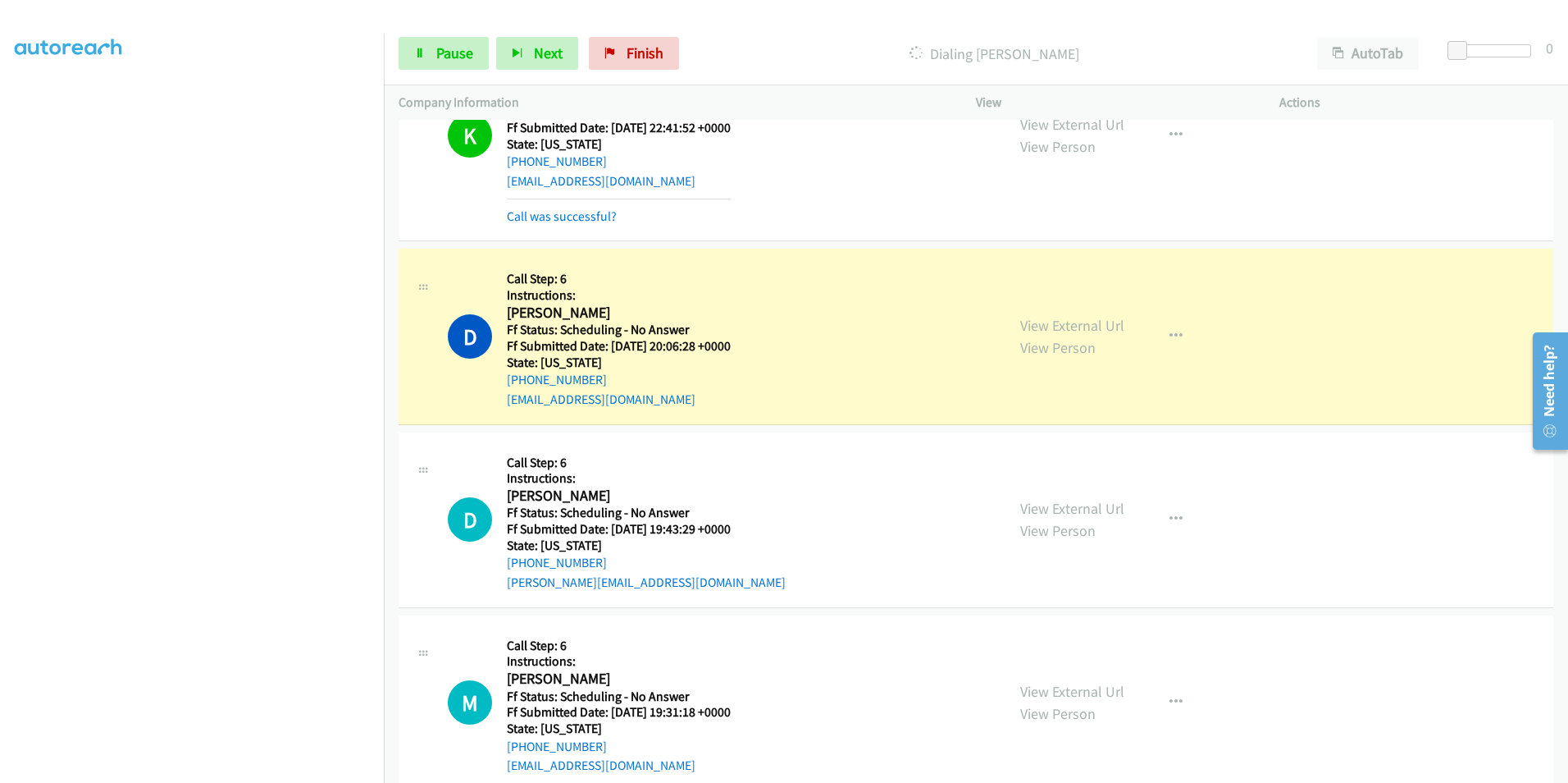
scroll to position [3692, 0]
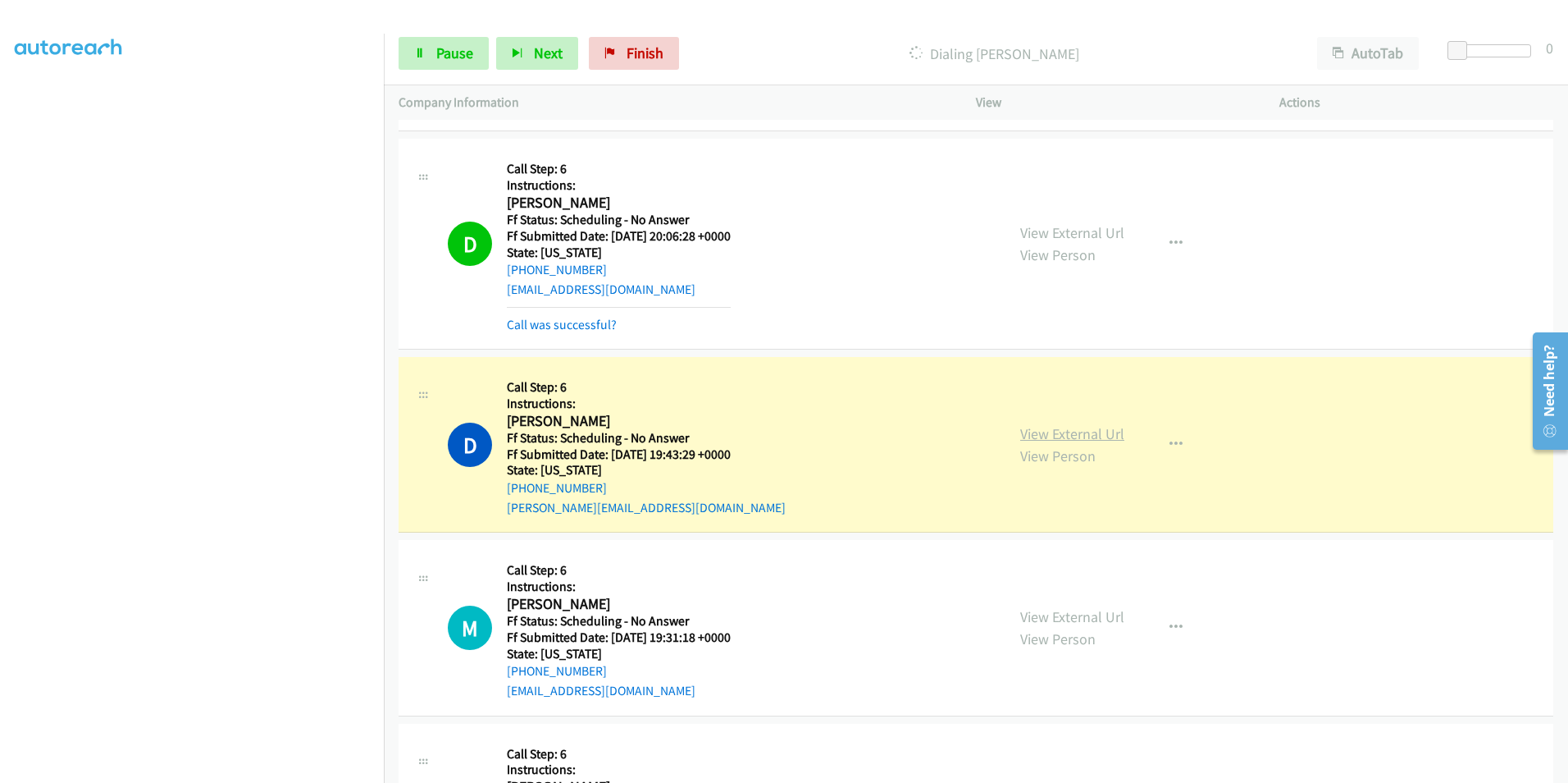
click at [1086, 437] on link "View External Url" at bounding box center [1073, 434] width 104 height 19
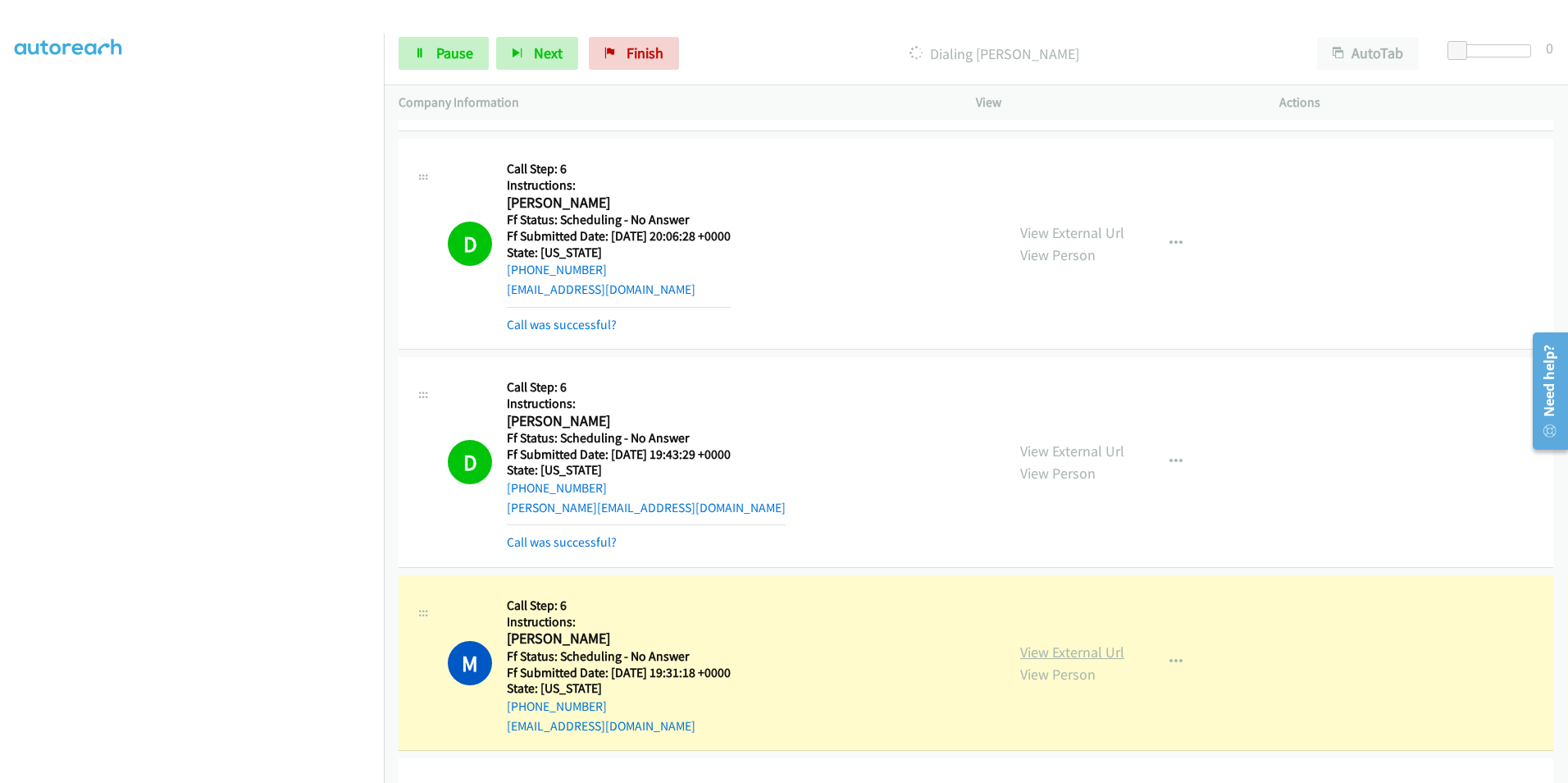
click at [1049, 653] on link "View External Url" at bounding box center [1073, 652] width 104 height 19
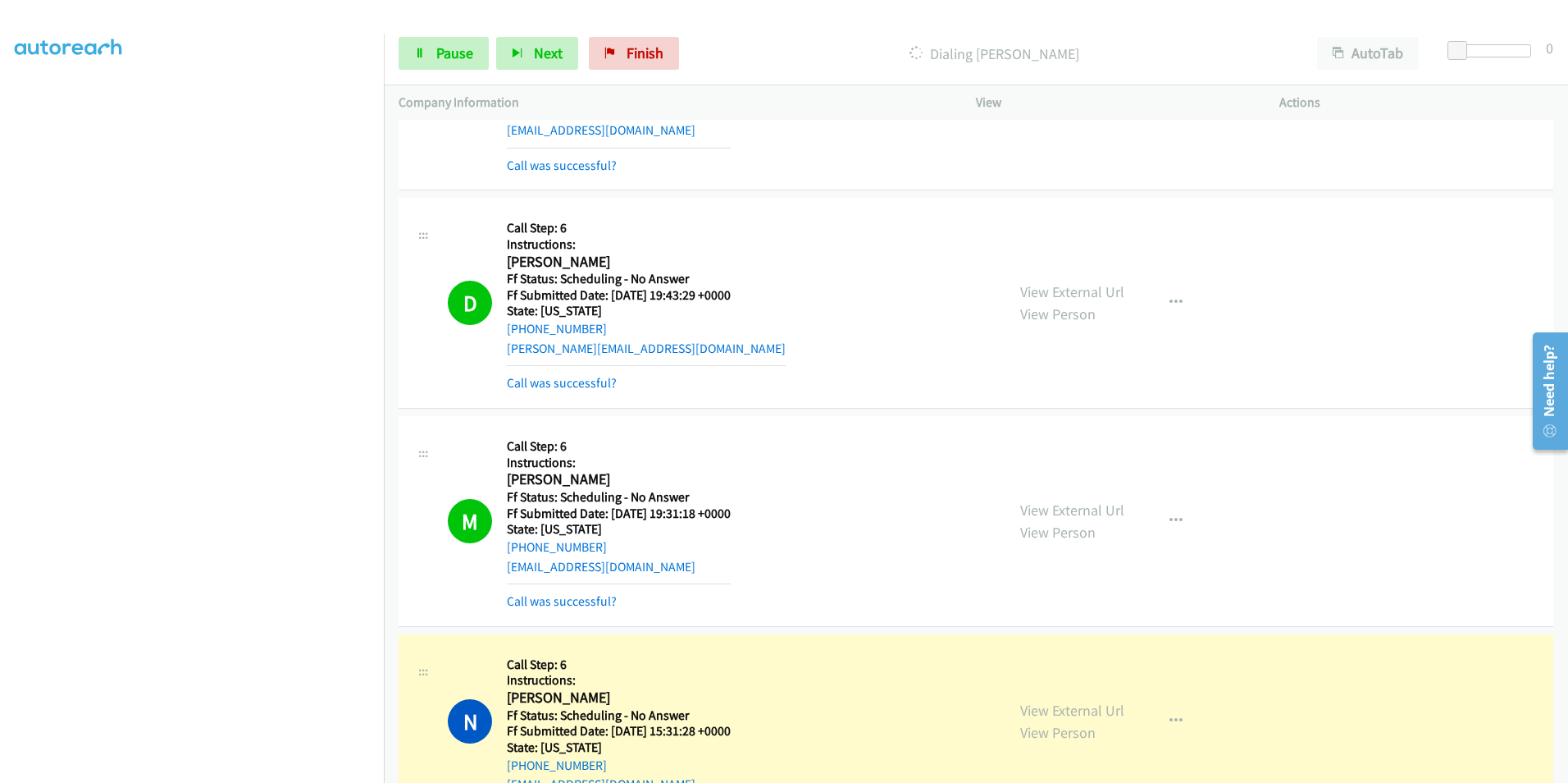
scroll to position [3938, 0]
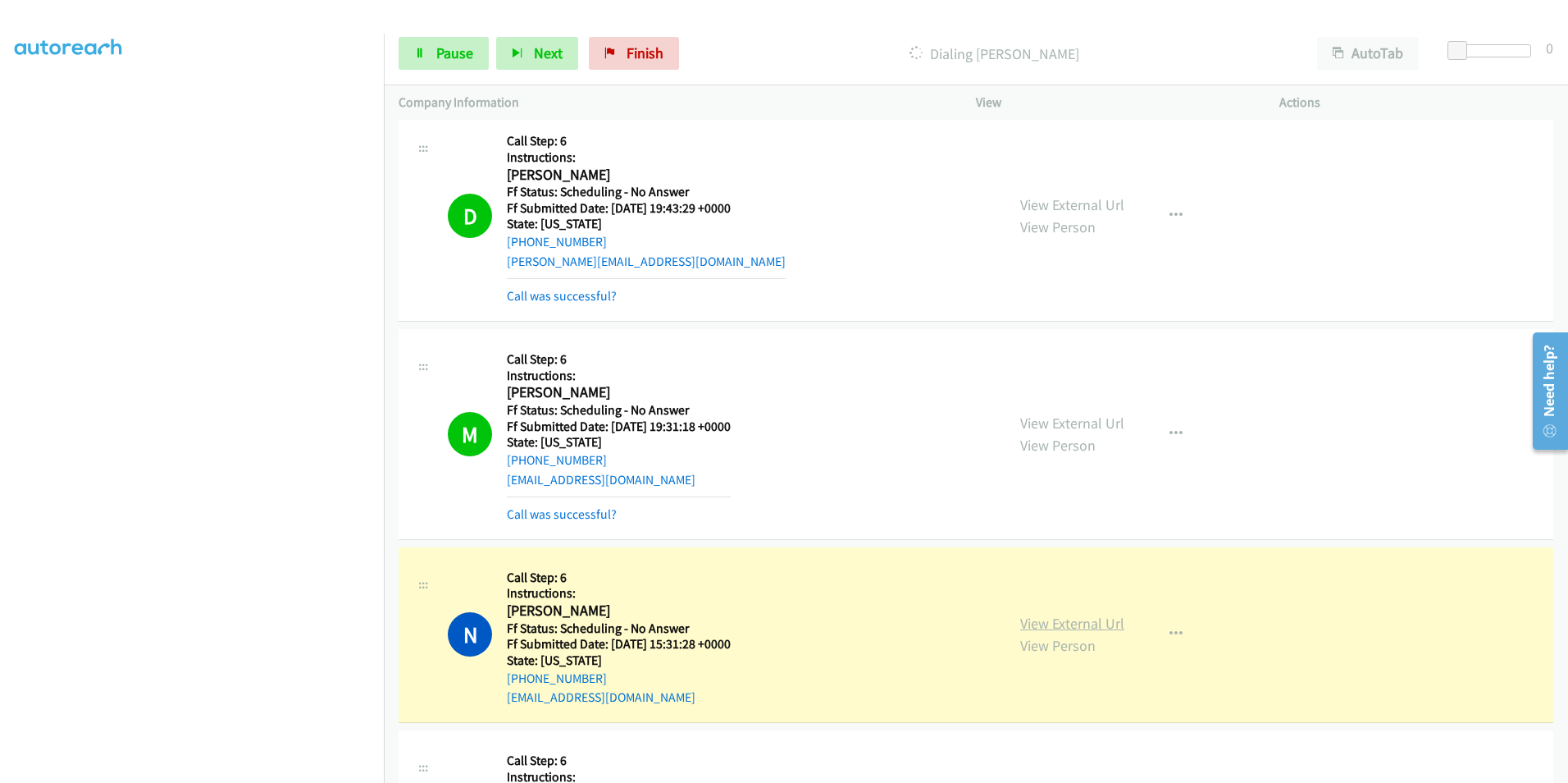
click at [1083, 621] on link "View External Url" at bounding box center [1073, 623] width 104 height 19
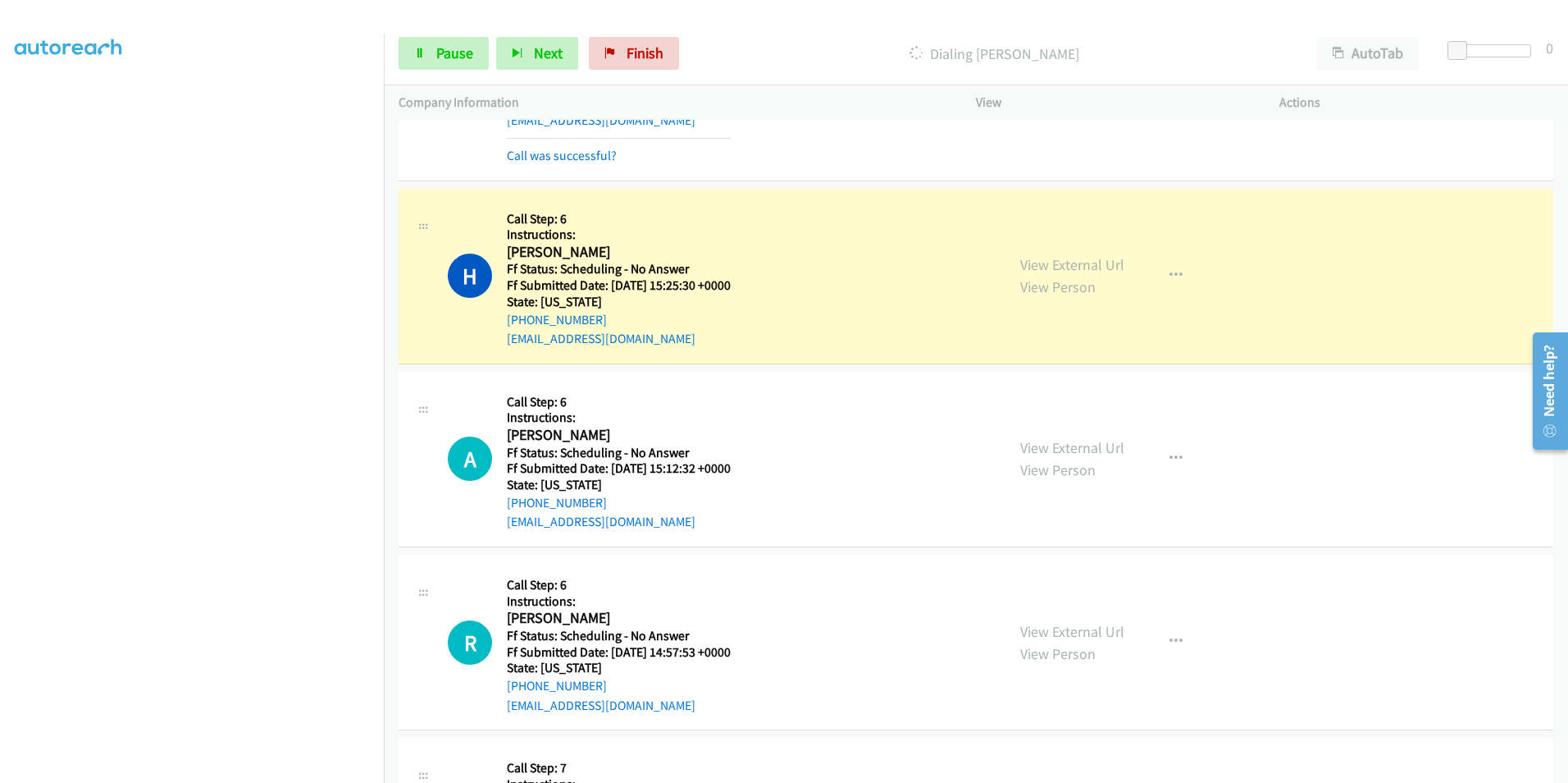
scroll to position [4595, 0]
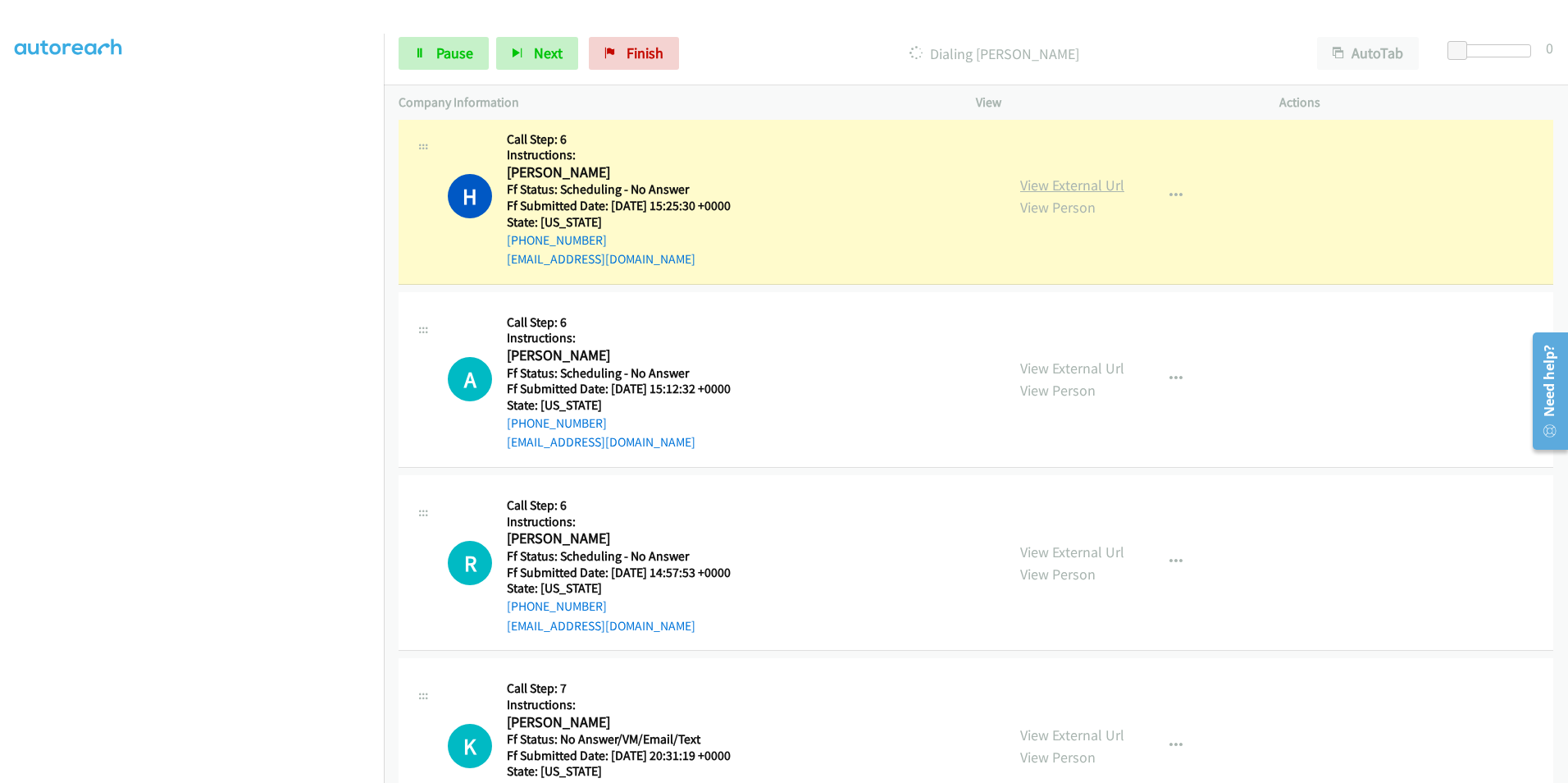
click at [1032, 187] on link "View External Url" at bounding box center [1073, 185] width 104 height 19
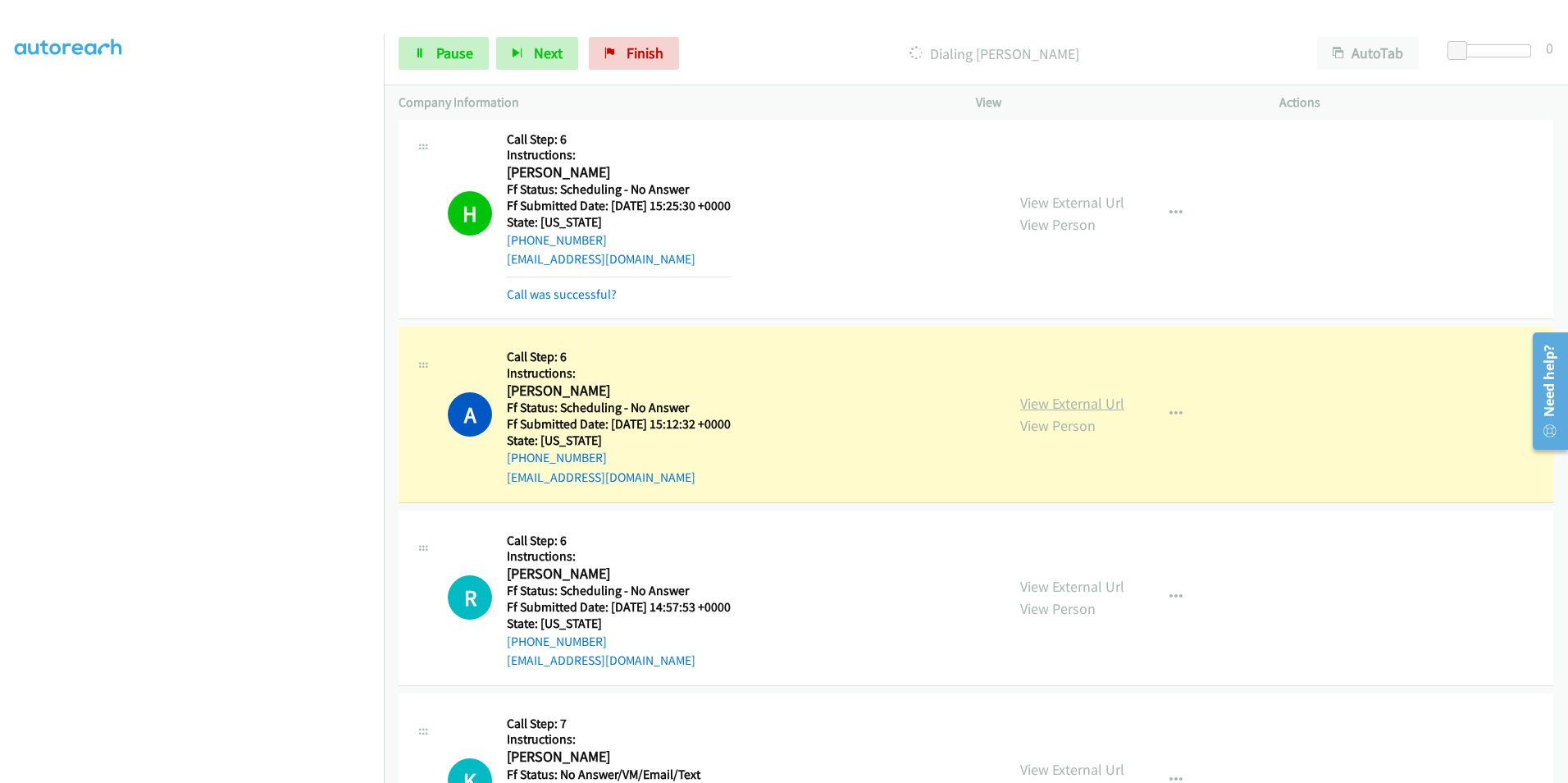
click at [1063, 406] on link "View External Url" at bounding box center [1073, 403] width 104 height 19
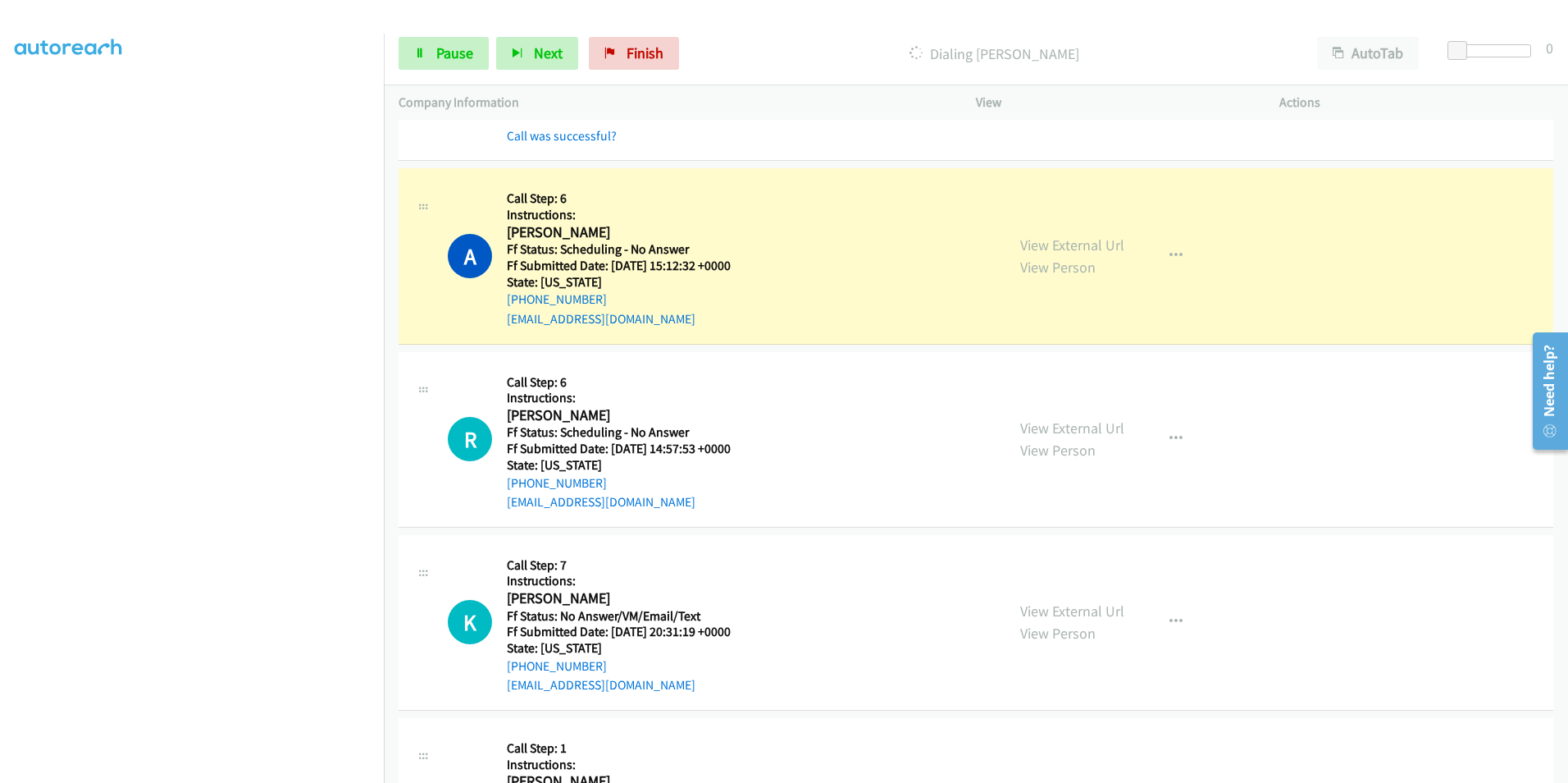
scroll to position [4759, 0]
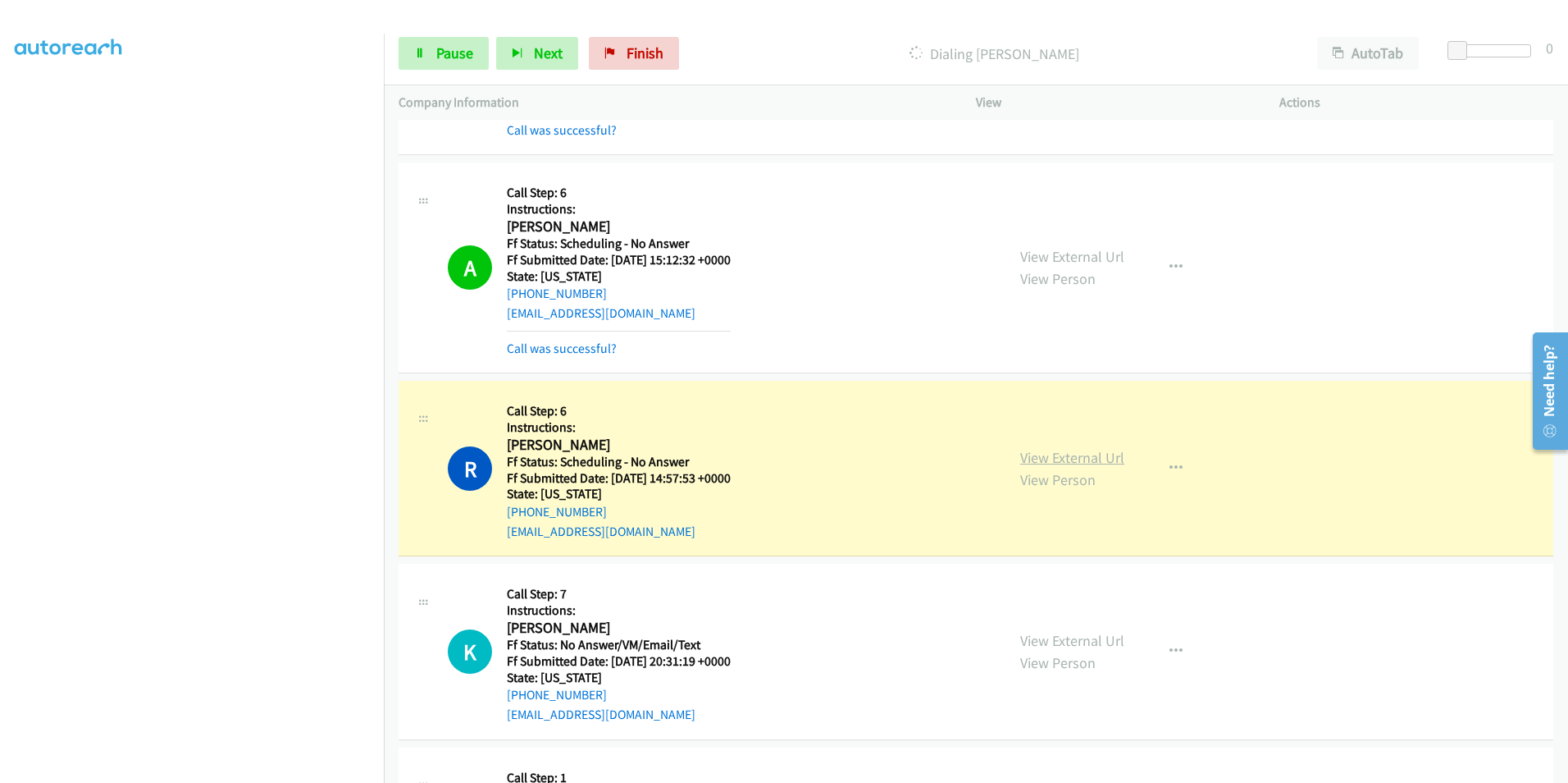
click at [1079, 457] on link "View External Url" at bounding box center [1073, 457] width 104 height 19
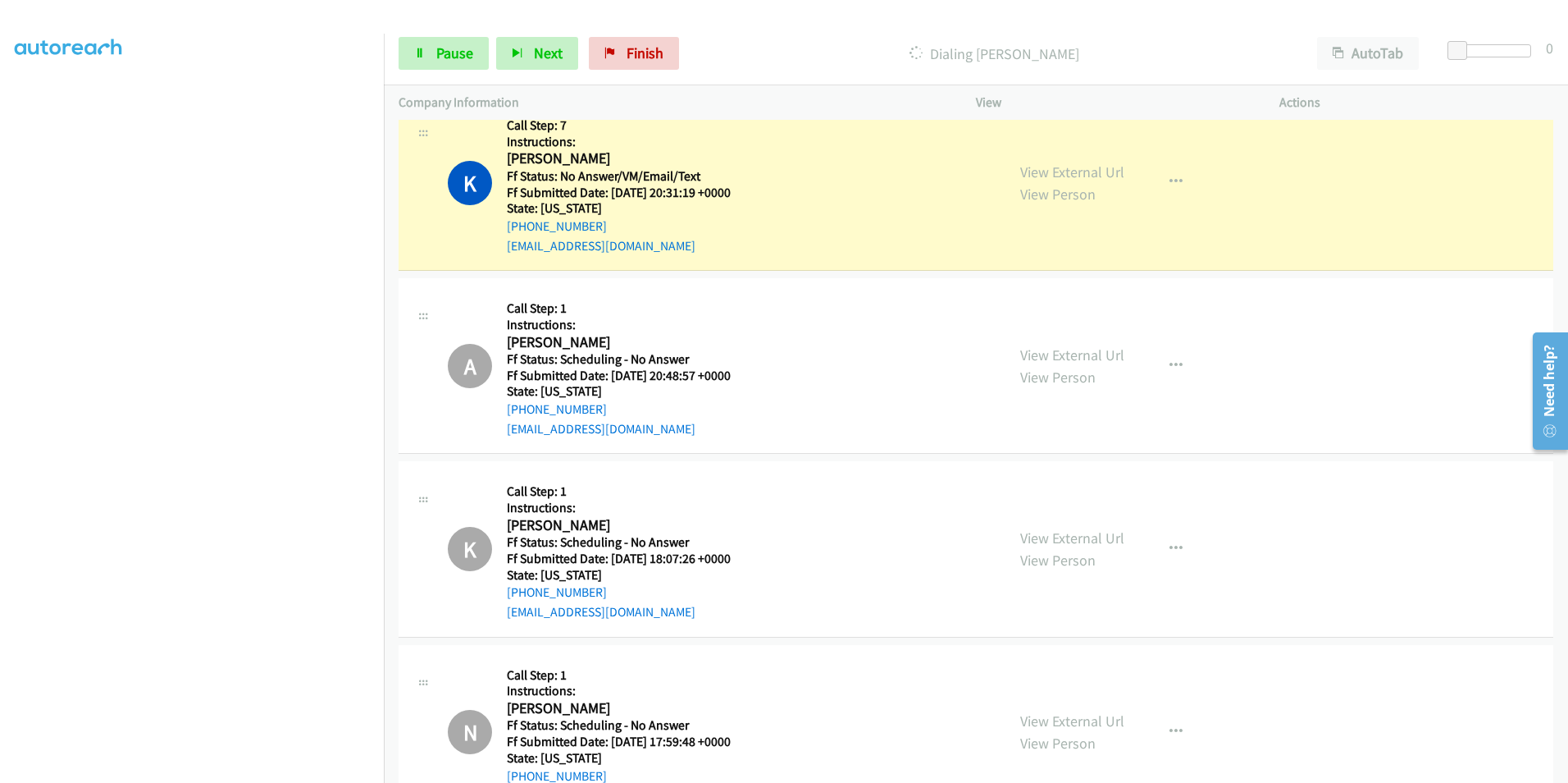
scroll to position [5169, 0]
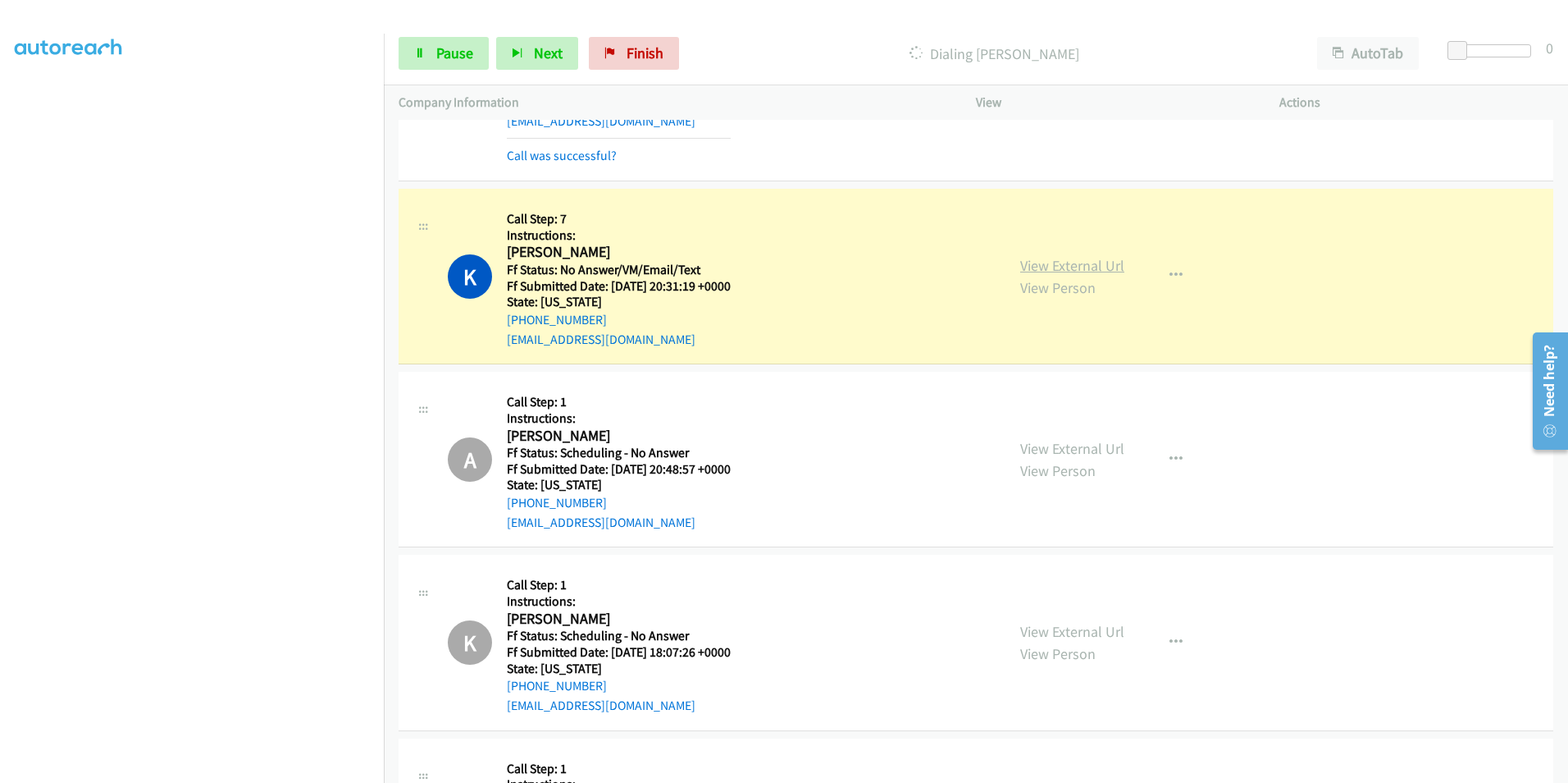
click at [1042, 265] on link "View External Url" at bounding box center [1073, 265] width 104 height 19
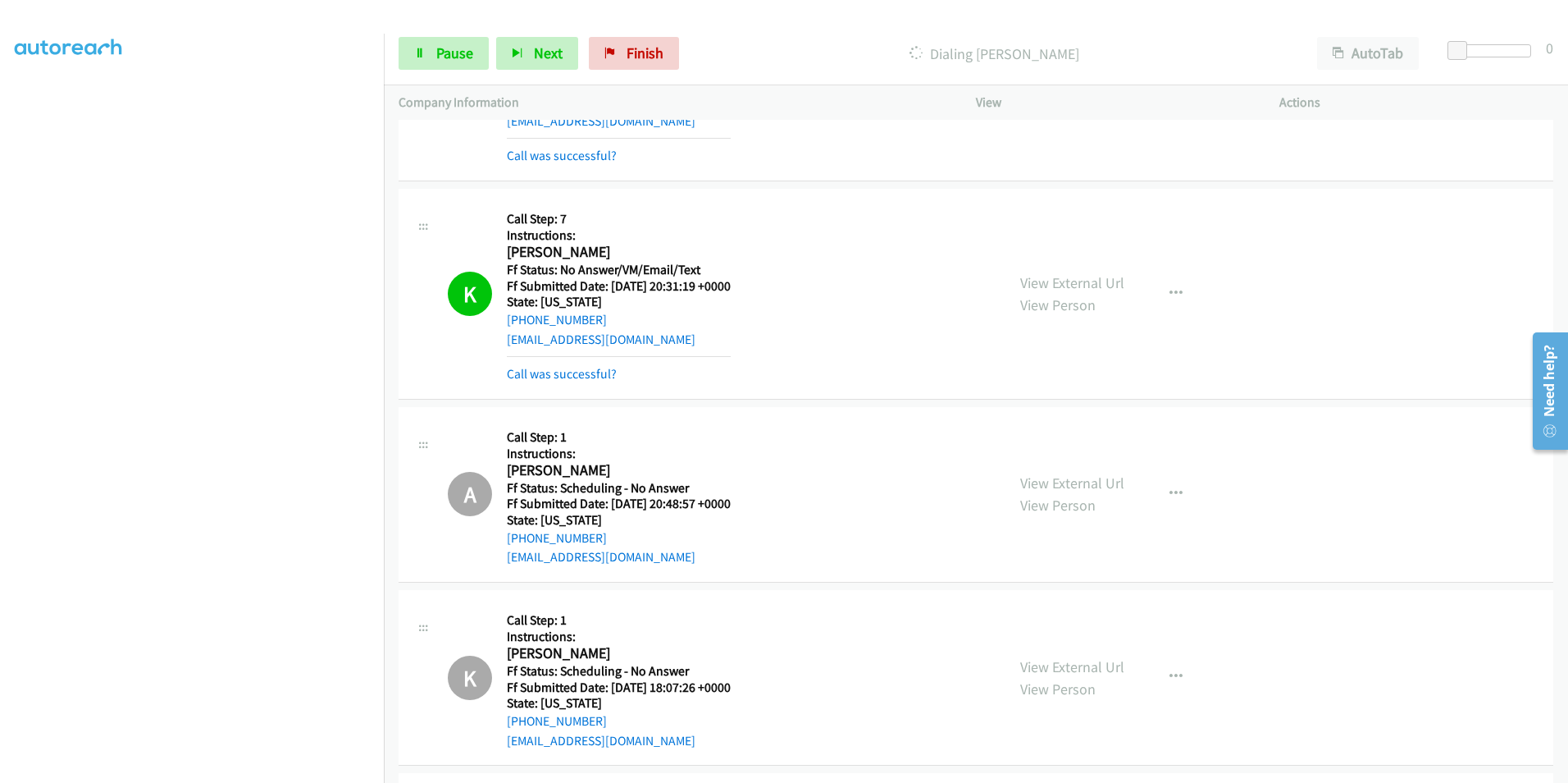
click at [567, 199] on div "K Callback Scheduled Call Step: 7 Instructions: Katie Rice America/Los_Angeles …" at bounding box center [976, 293] width 1155 height 211
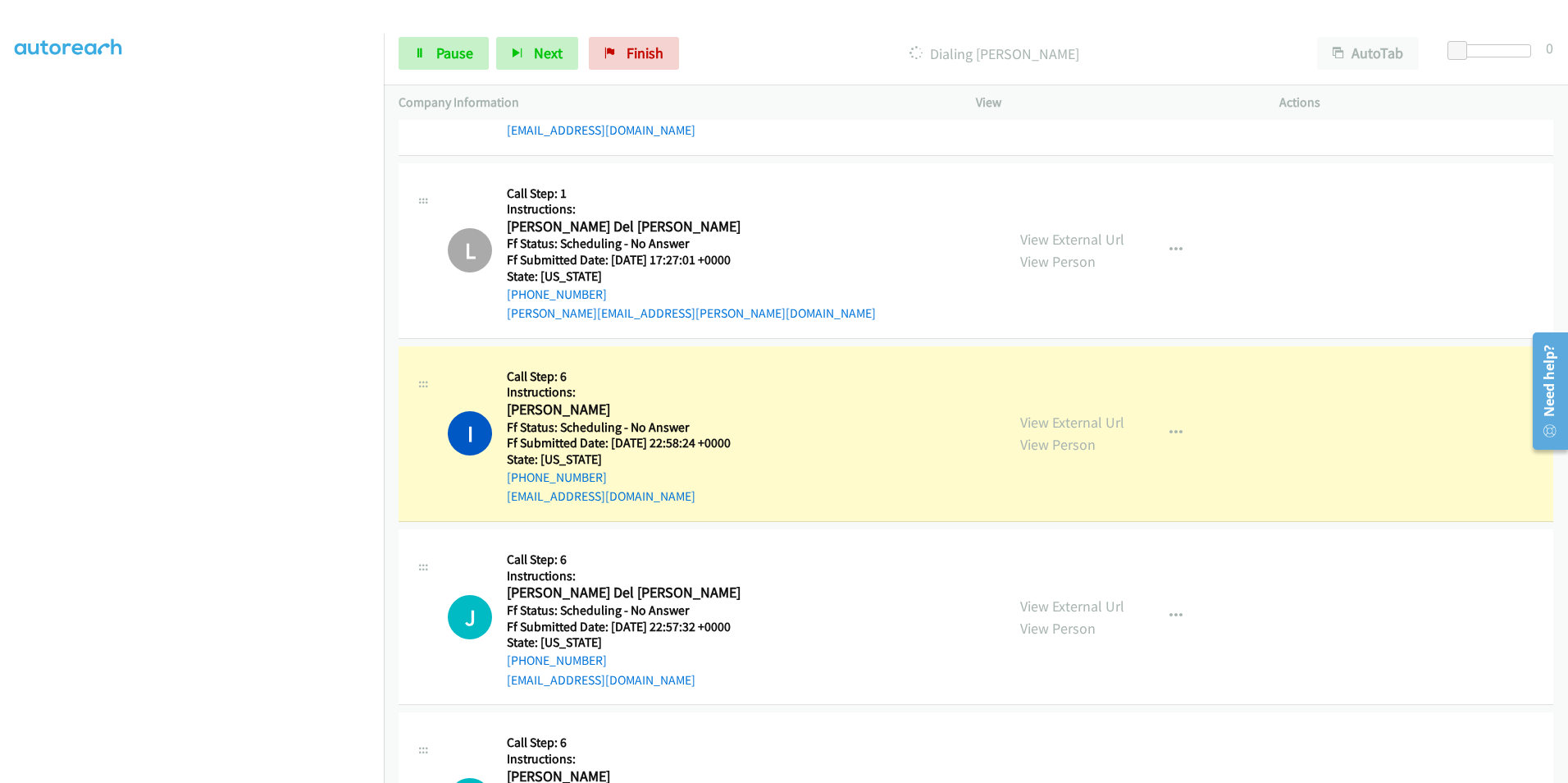
scroll to position [6400, 0]
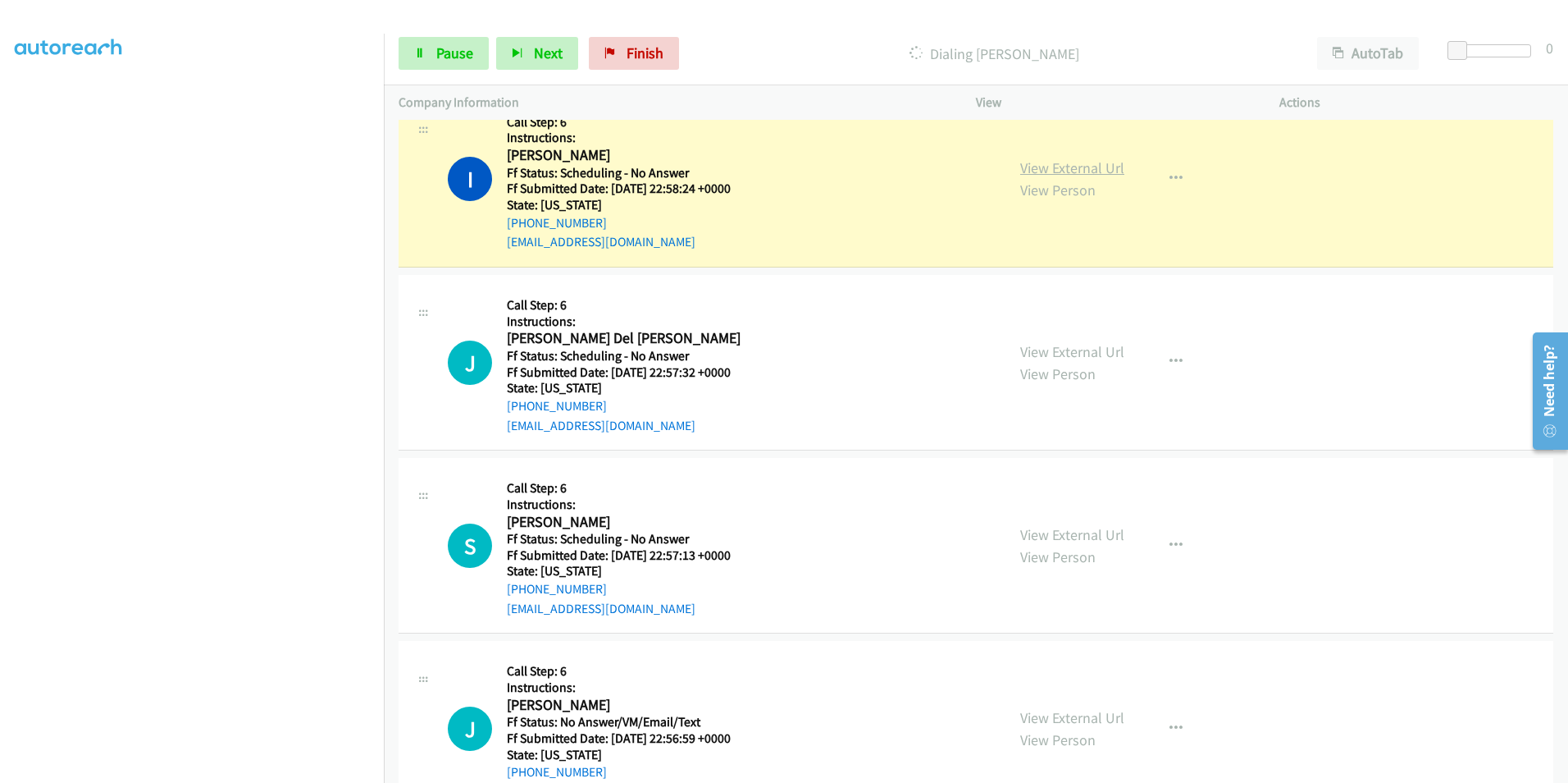
click at [1036, 167] on link "View External Url" at bounding box center [1073, 168] width 104 height 19
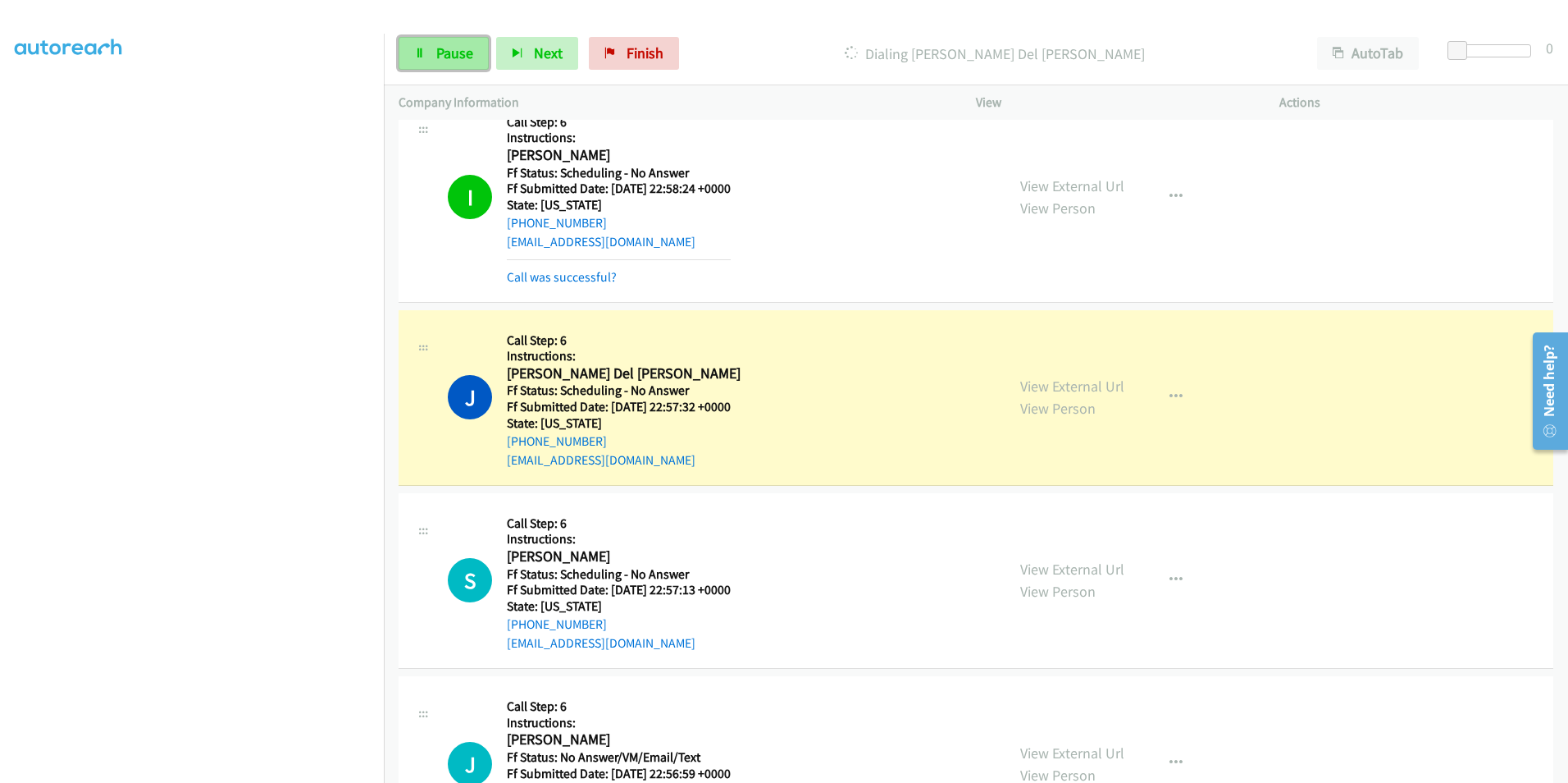
click at [445, 41] on link "Pause" at bounding box center [443, 54] width 90 height 33
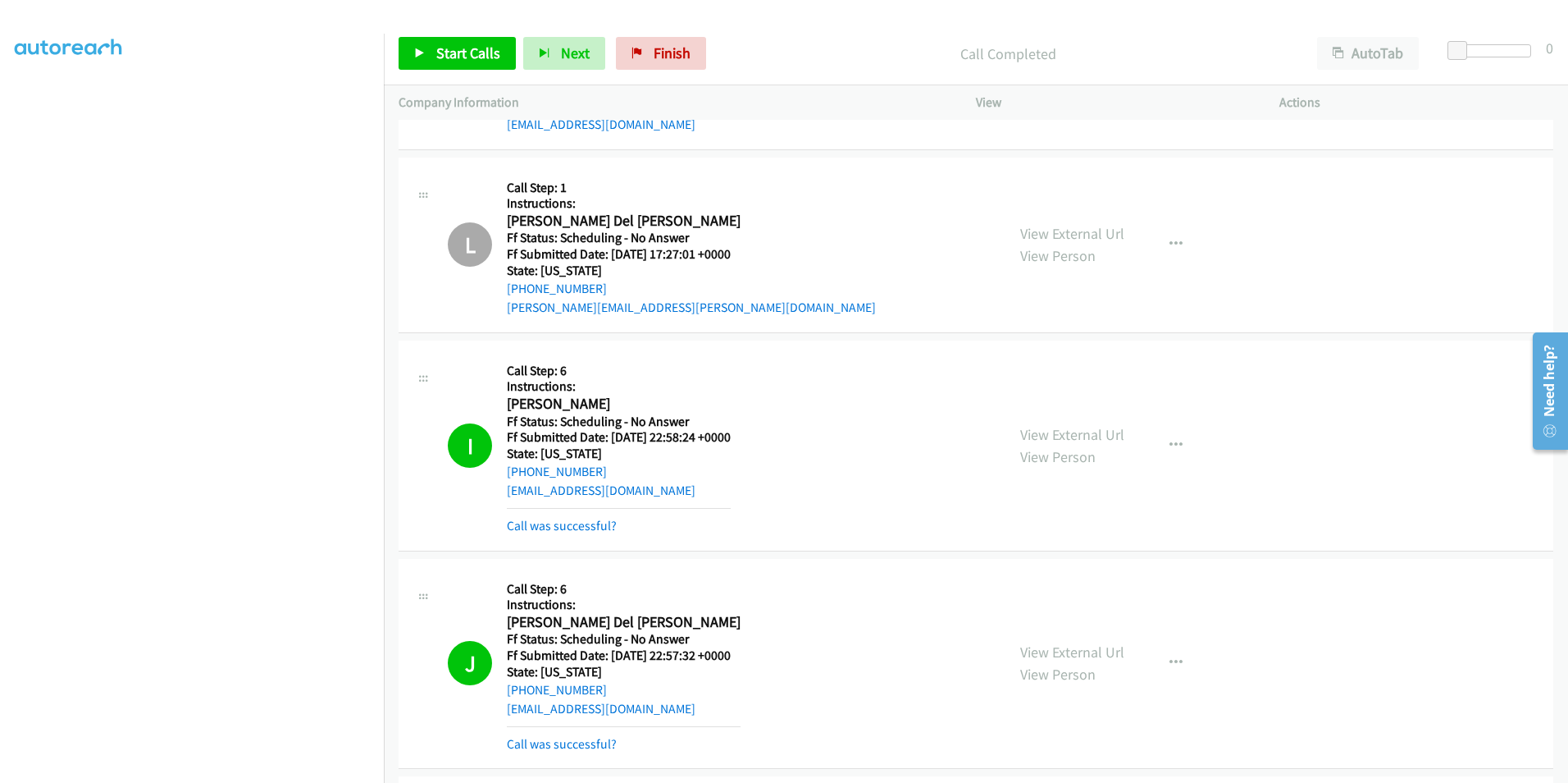
scroll to position [6154, 0]
click at [1031, 649] on link "View External Url" at bounding box center [1073, 649] width 104 height 19
click at [473, 61] on span "Start Calls" at bounding box center [467, 53] width 64 height 19
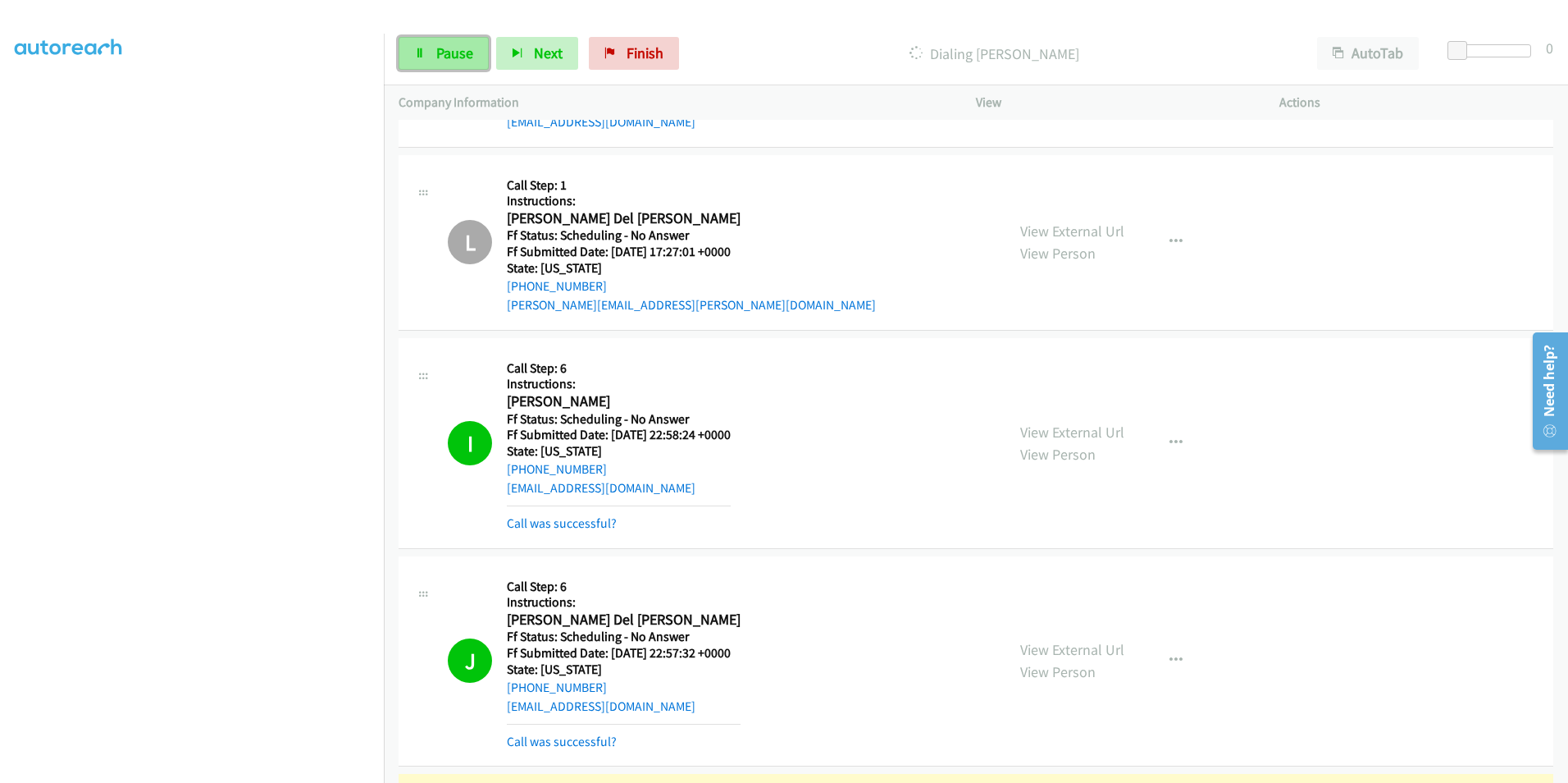
click at [427, 54] on link "Pause" at bounding box center [443, 54] width 90 height 33
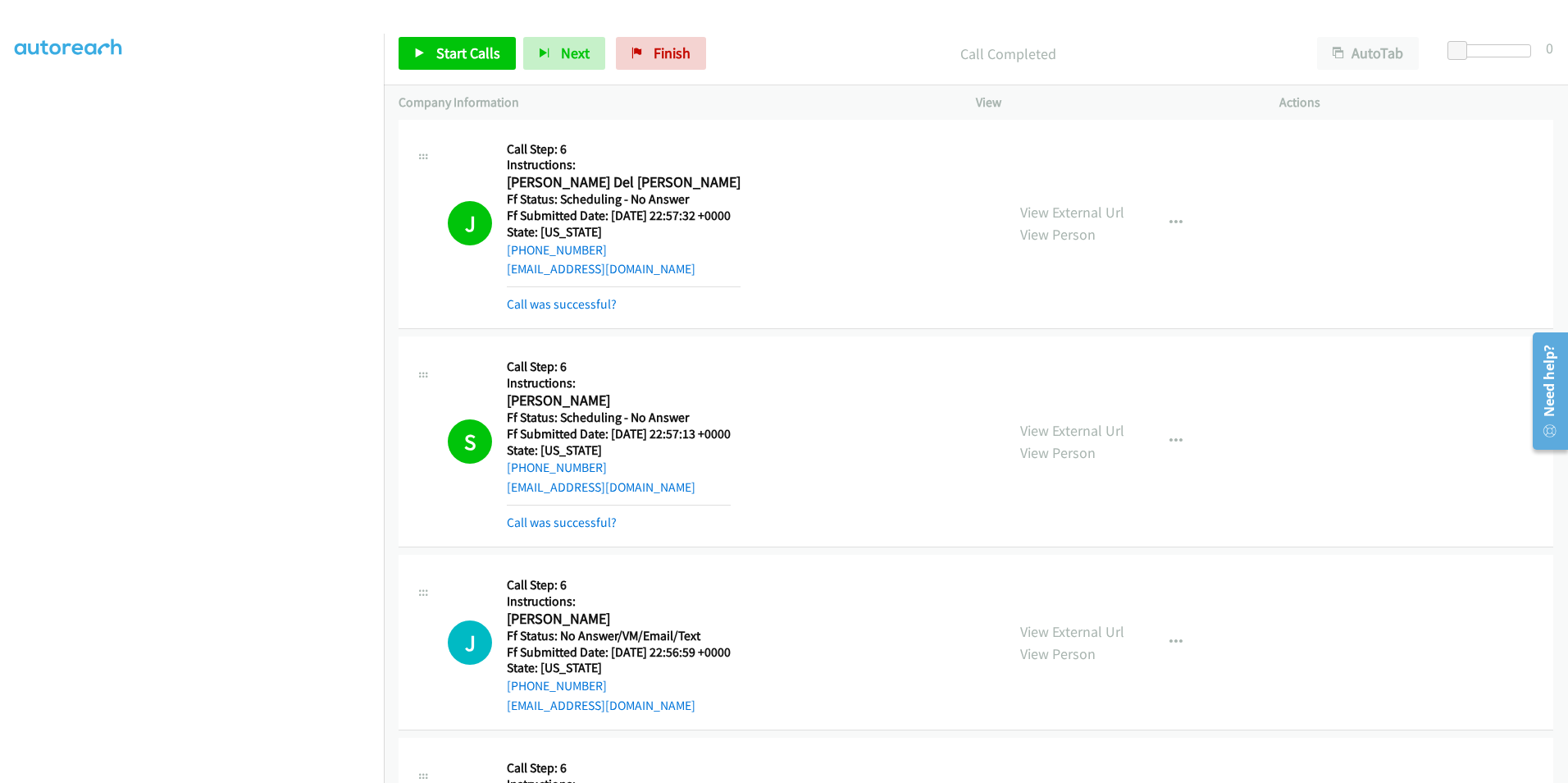
scroll to position [6646, 0]
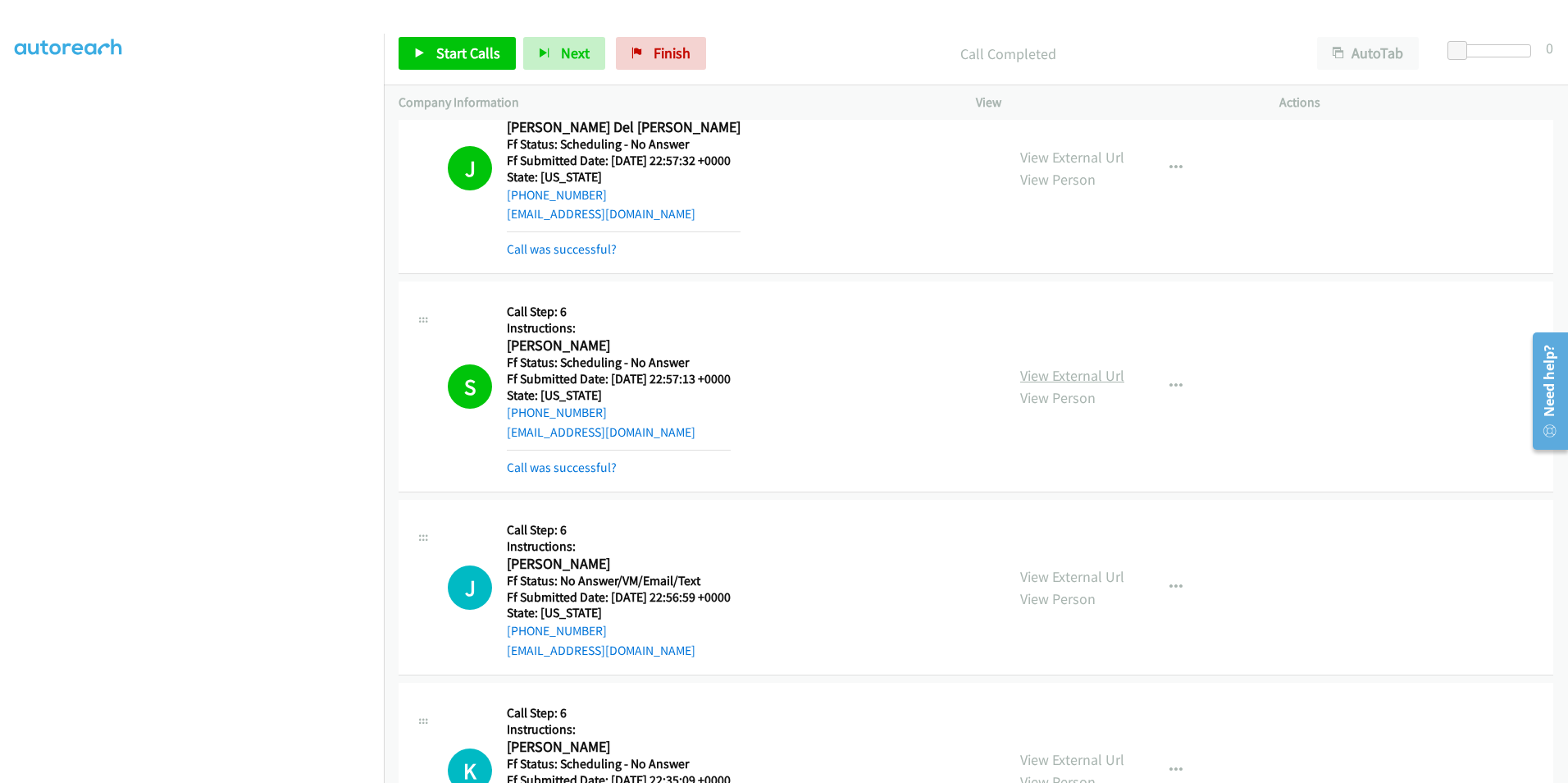
click at [1047, 373] on link "View External Url" at bounding box center [1073, 375] width 104 height 19
click at [432, 40] on link "Start Calls" at bounding box center [457, 54] width 117 height 33
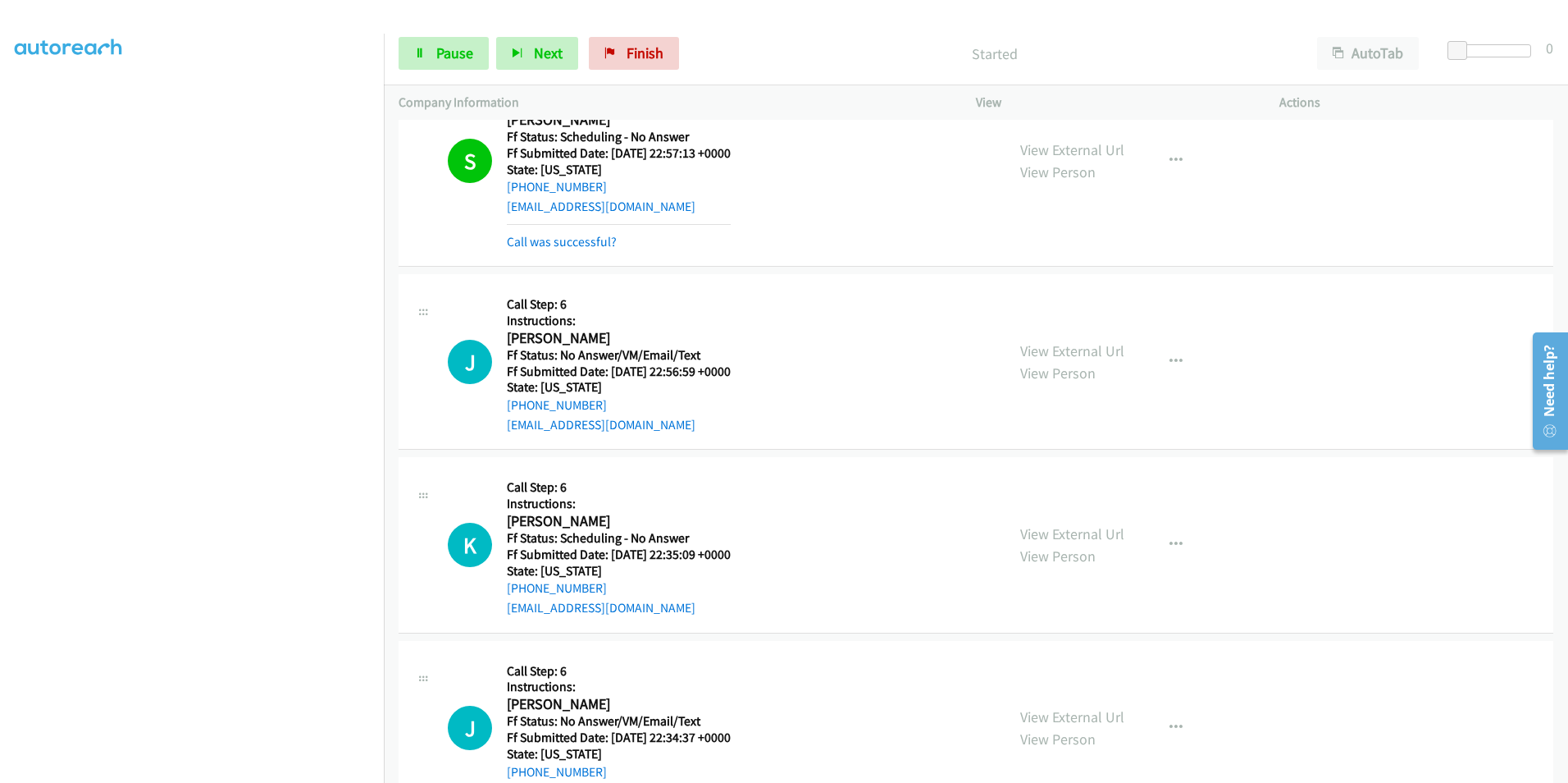
scroll to position [6974, 0]
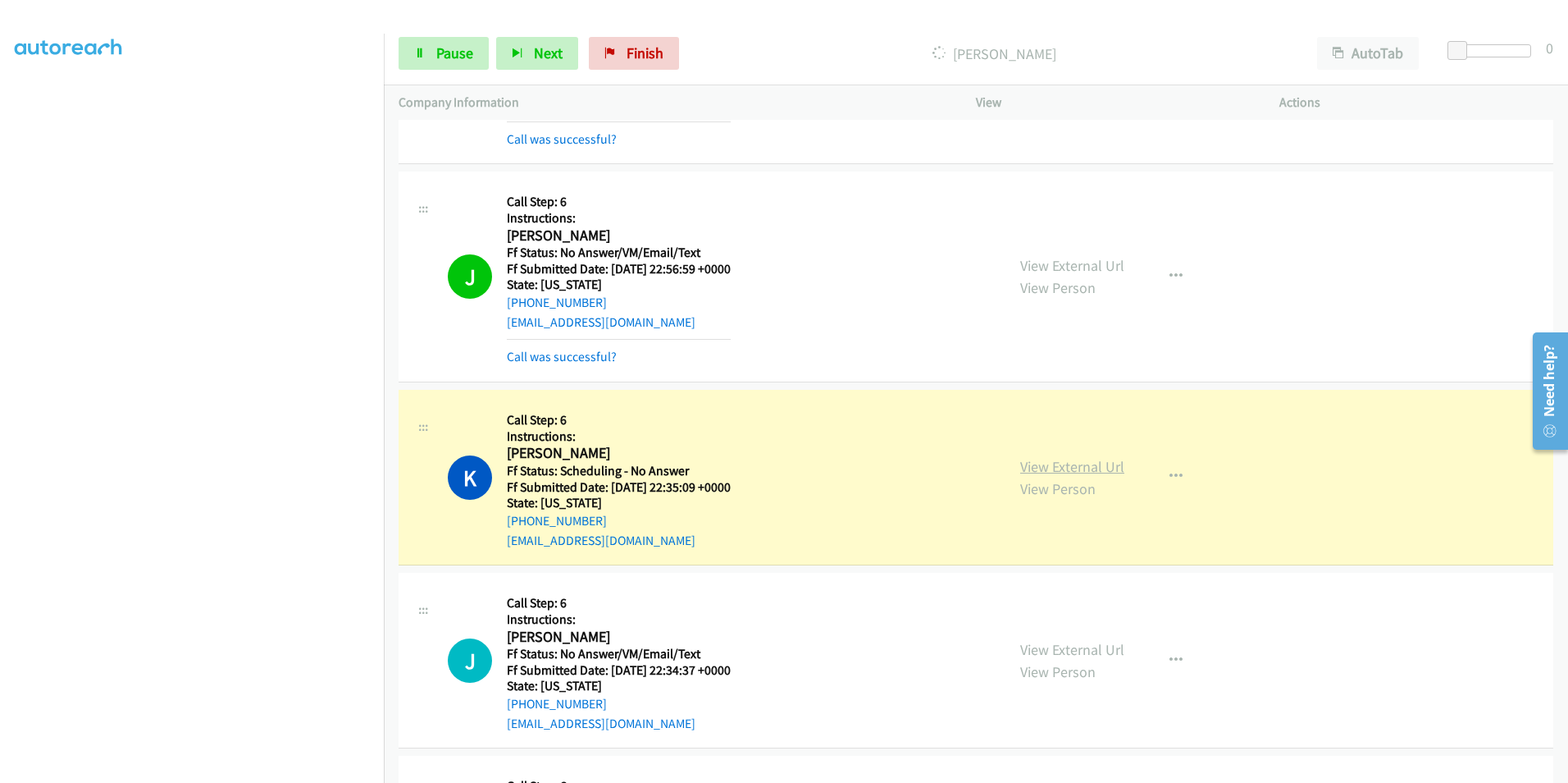
click at [1088, 467] on link "View External Url" at bounding box center [1073, 466] width 104 height 19
drag, startPoint x: 486, startPoint y: 193, endPoint x: 491, endPoint y: 26, distance: 167.1
click at [487, 193] on div "J Callback Scheduled Call Step: 6 Instructions: Jose Gloria America/Phoenix Ff …" at bounding box center [719, 277] width 543 height 181
click at [1062, 463] on link "View External Url" at bounding box center [1073, 466] width 104 height 19
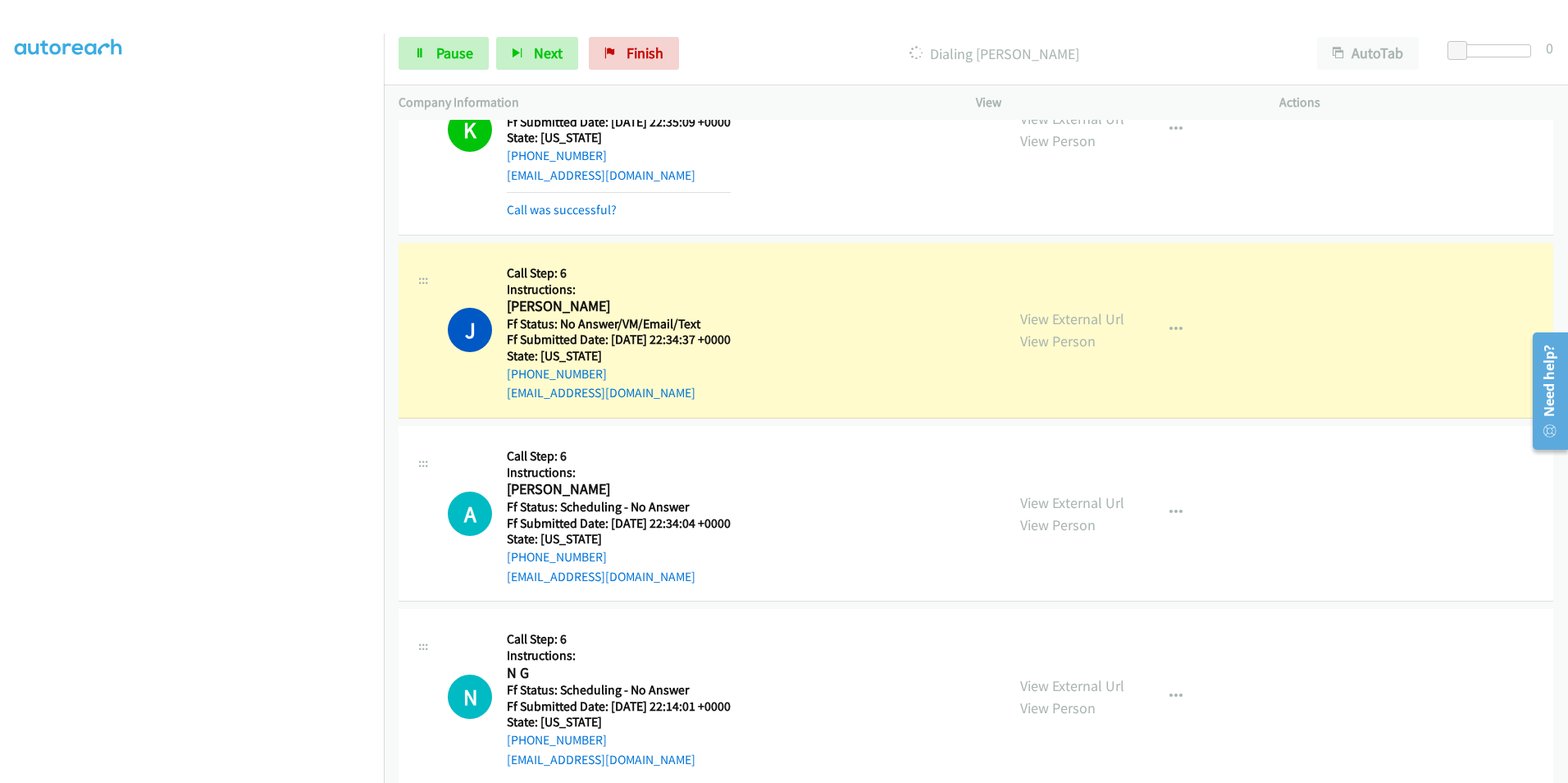
scroll to position [7467, 0]
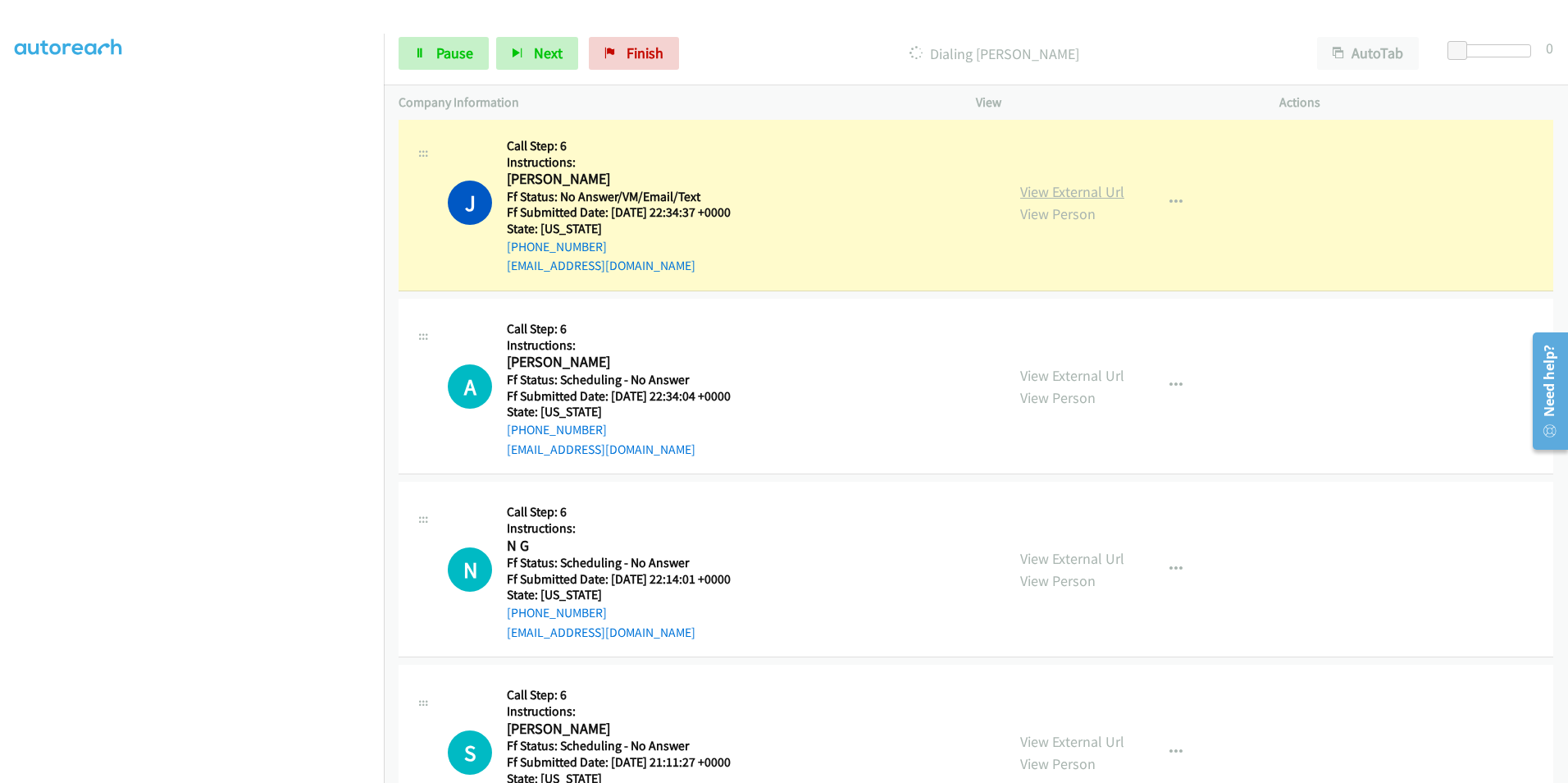
click at [1074, 187] on link "View External Url" at bounding box center [1073, 192] width 104 height 19
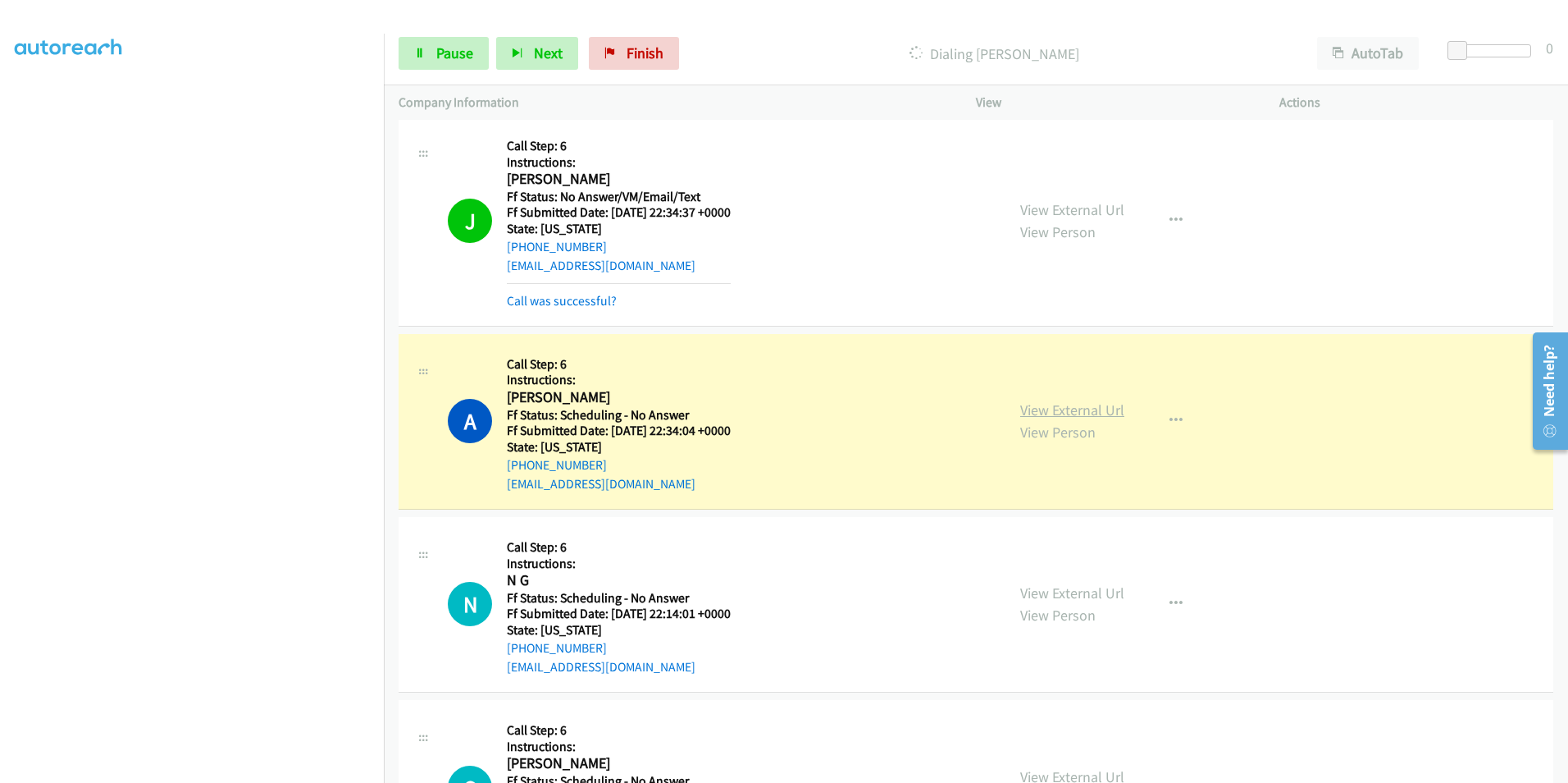
click at [1083, 416] on link "View External Url" at bounding box center [1073, 410] width 104 height 19
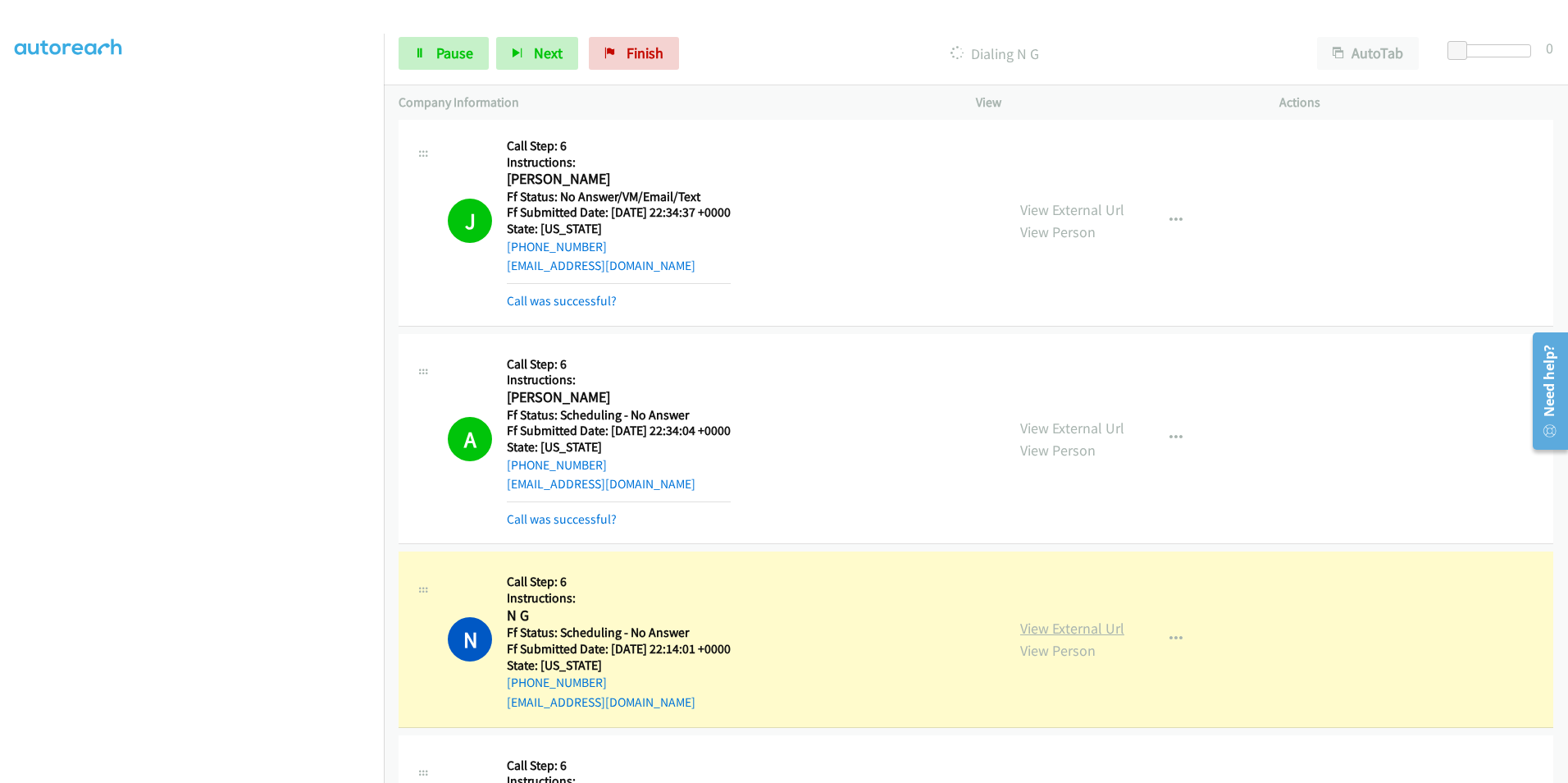
click at [1043, 626] on link "View External Url" at bounding box center [1073, 628] width 104 height 19
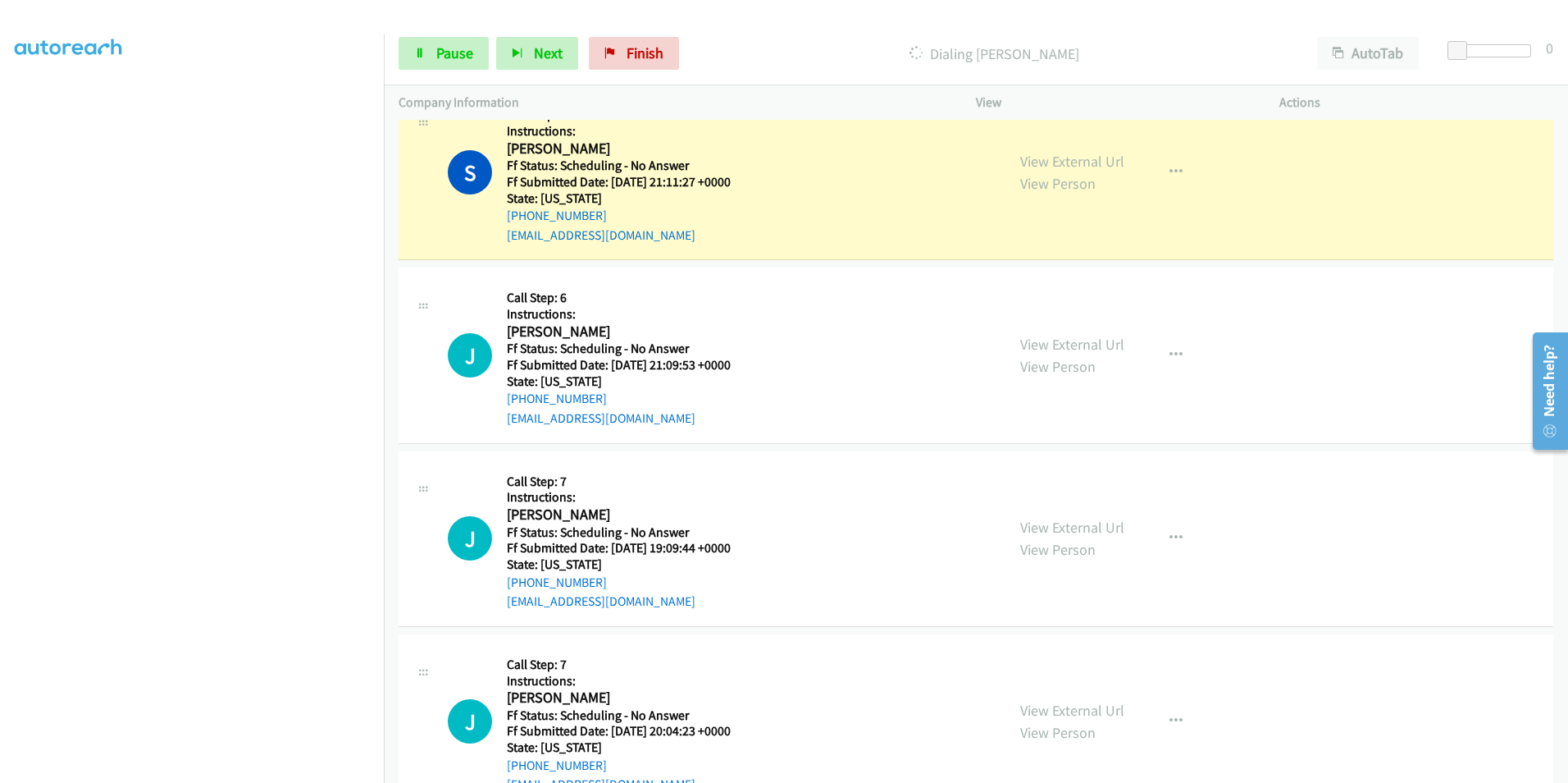
scroll to position [8123, 0]
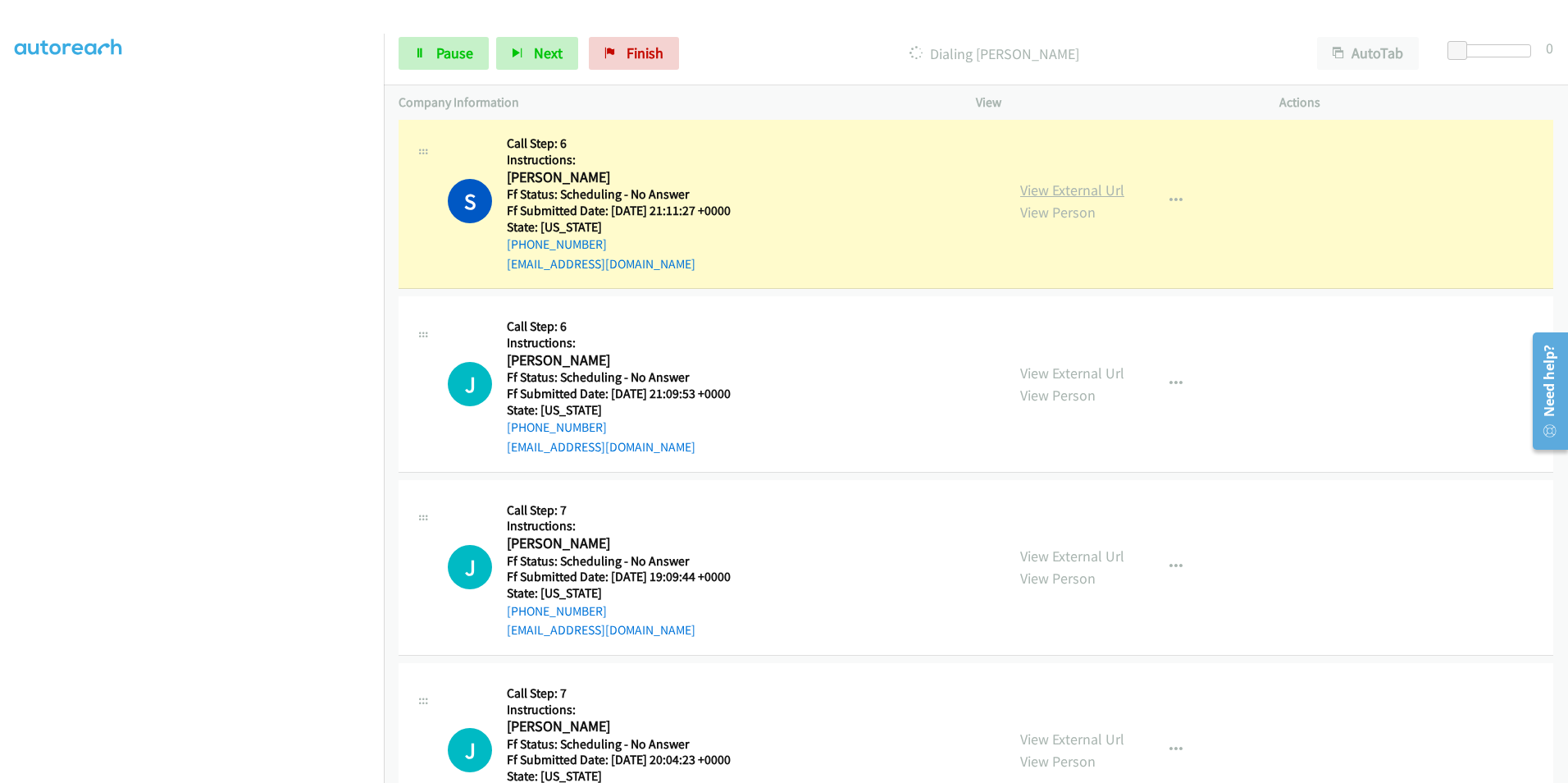
click at [1045, 187] on link "View External Url" at bounding box center [1073, 190] width 104 height 19
click at [456, 47] on span "Pause" at bounding box center [454, 53] width 37 height 19
drag, startPoint x: 680, startPoint y: 51, endPoint x: 742, endPoint y: 24, distance: 67.6
click at [680, 51] on span "Finish" at bounding box center [672, 53] width 37 height 19
